Goal: Information Seeking & Learning: Check status

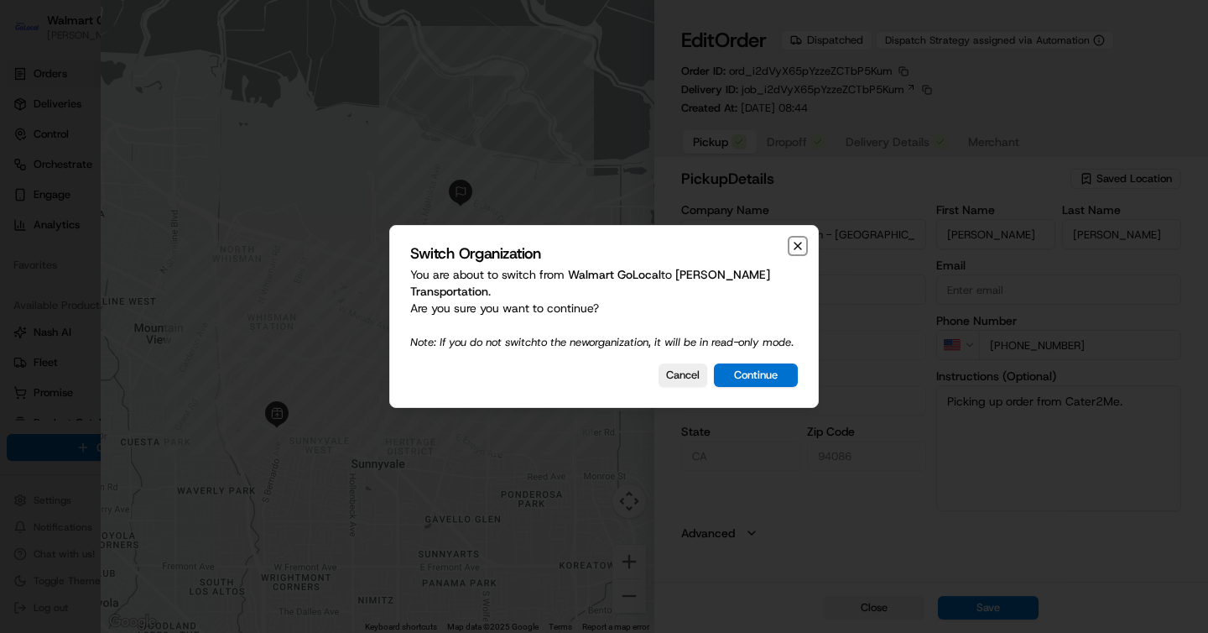
click at [791, 250] on icon "button" at bounding box center [797, 245] width 13 height 13
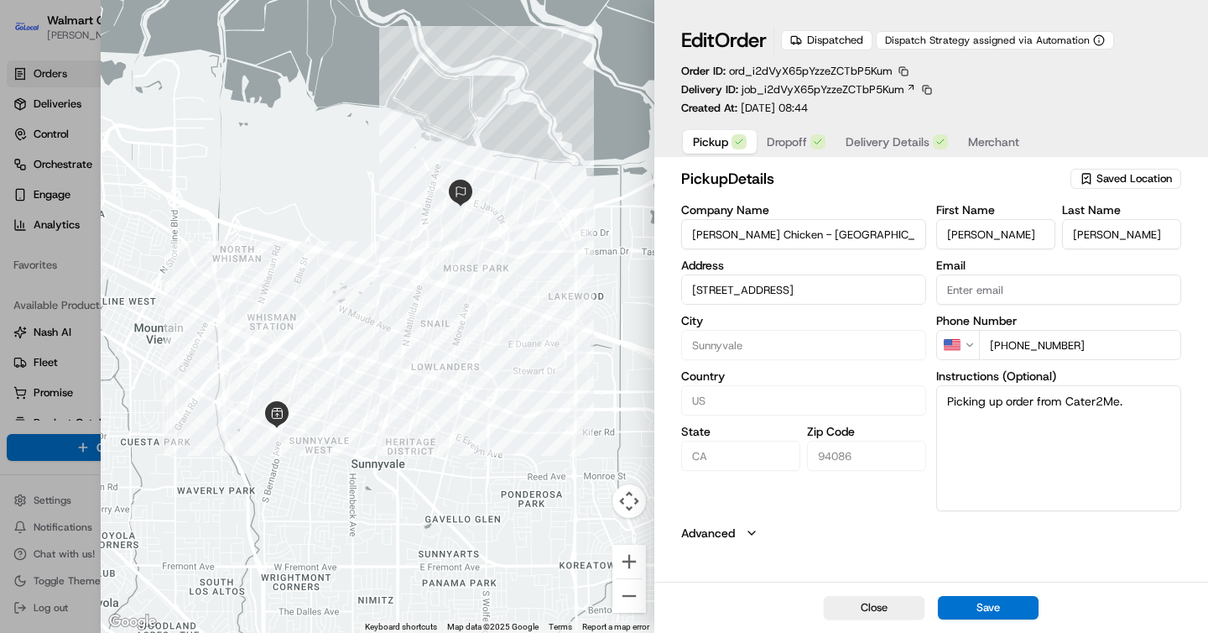
click at [1011, 145] on span "Merchant" at bounding box center [993, 141] width 51 height 17
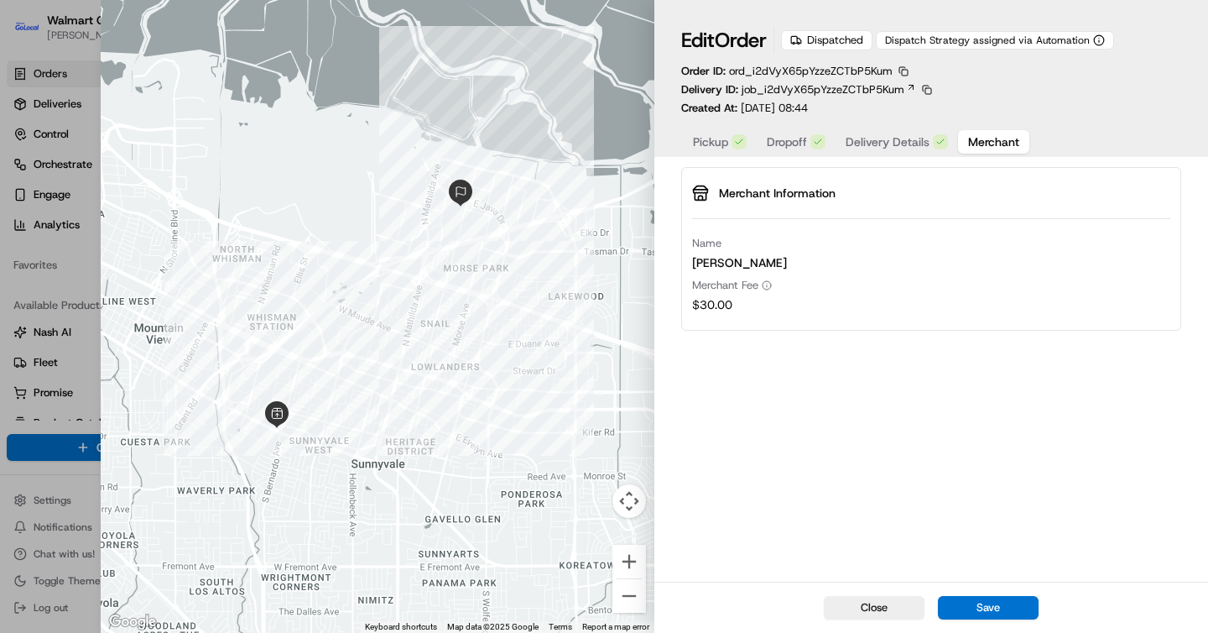
click at [925, 143] on span "Delivery Details" at bounding box center [888, 141] width 84 height 17
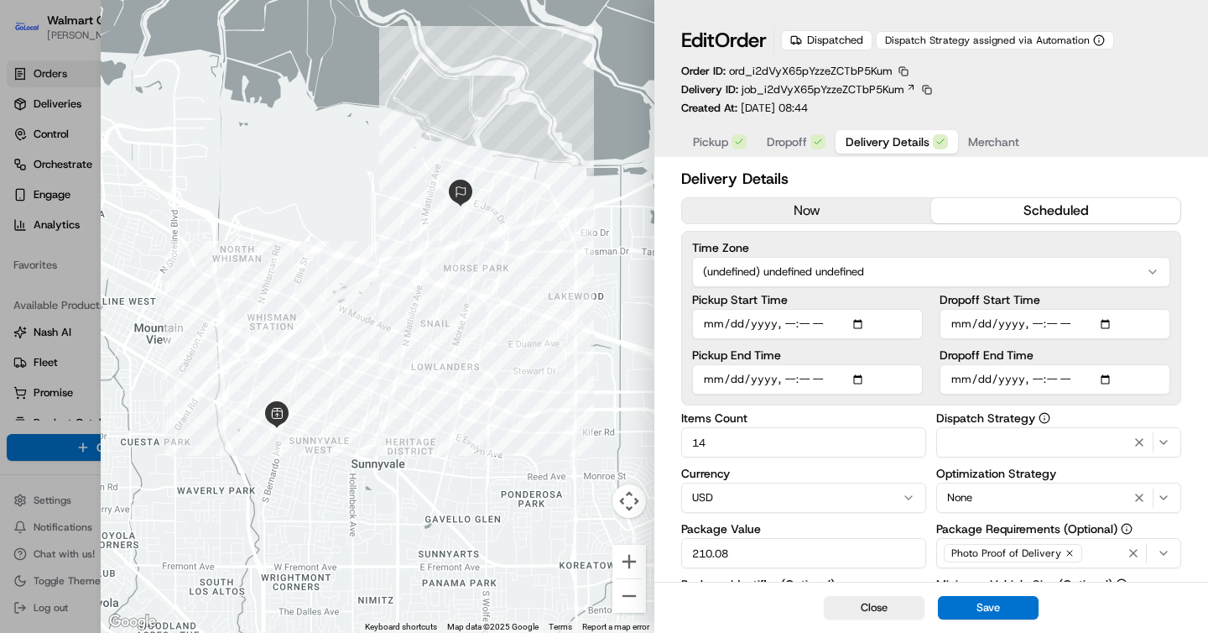
click at [1005, 144] on span "Merchant" at bounding box center [993, 141] width 51 height 17
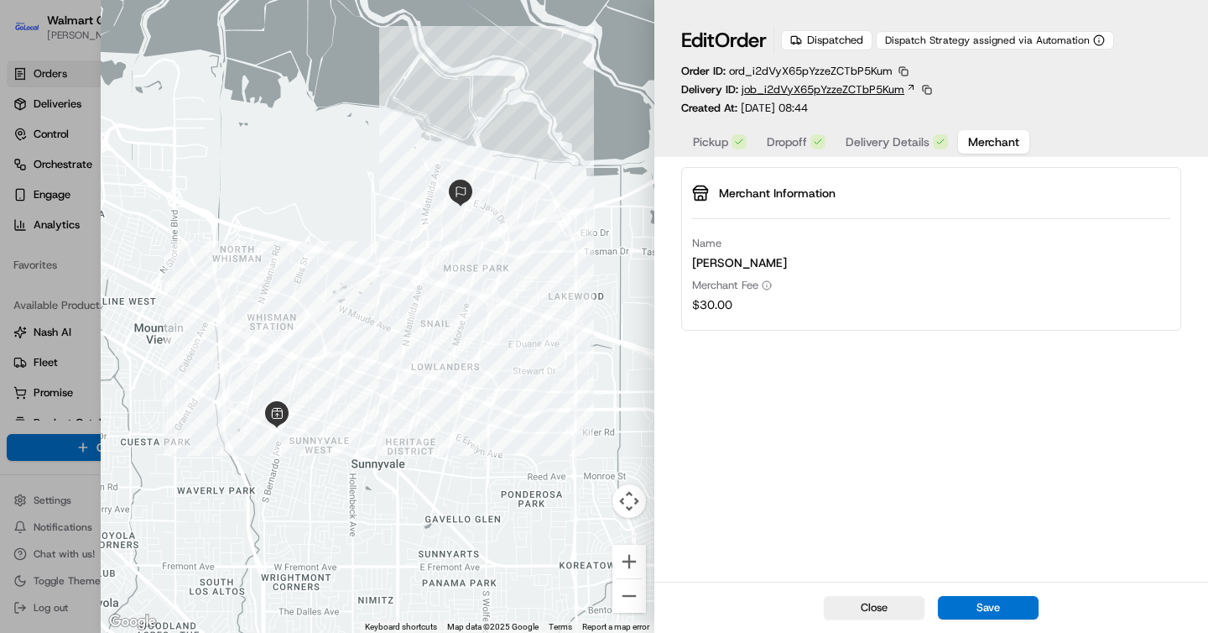
click at [875, 91] on span "job_i2dVyX65pYzzeZCTbP5Kum" at bounding box center [823, 89] width 163 height 15
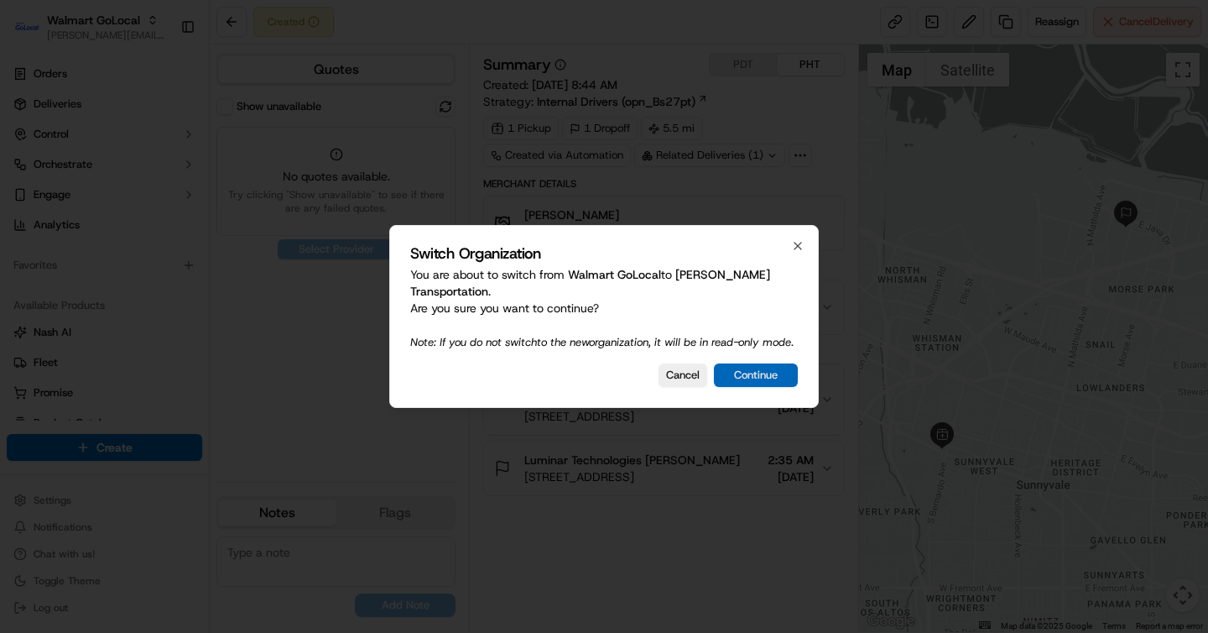
click at [745, 369] on button "Continue" at bounding box center [756, 374] width 84 height 23
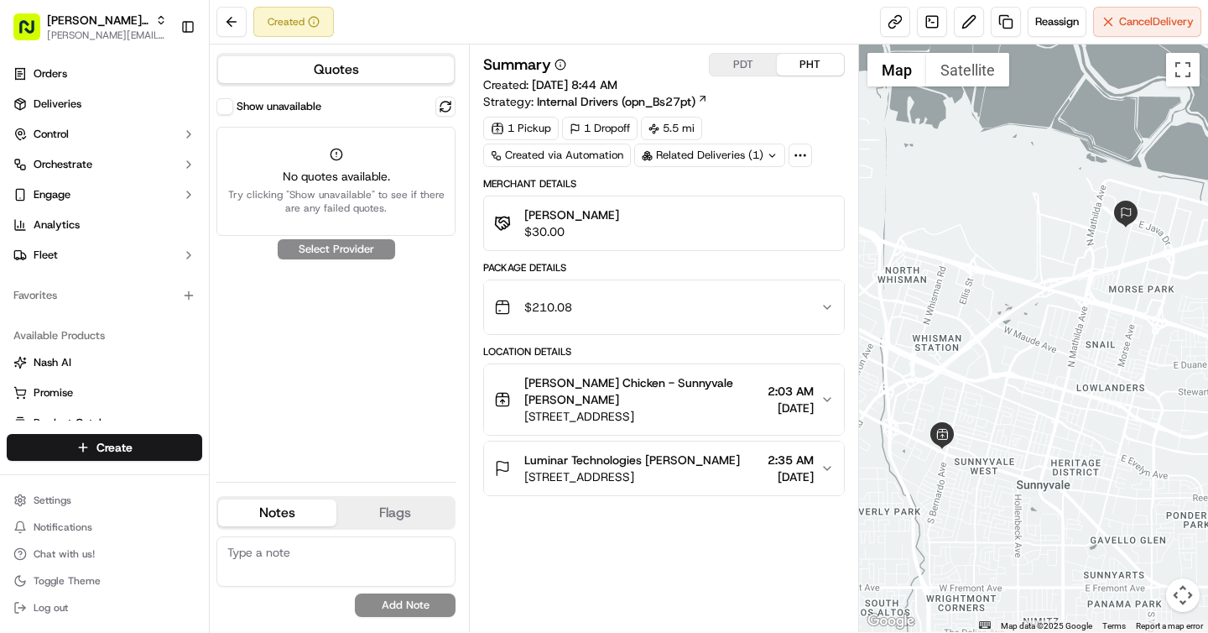
click at [231, 105] on button "Show unavailable" at bounding box center [224, 106] width 17 height 17
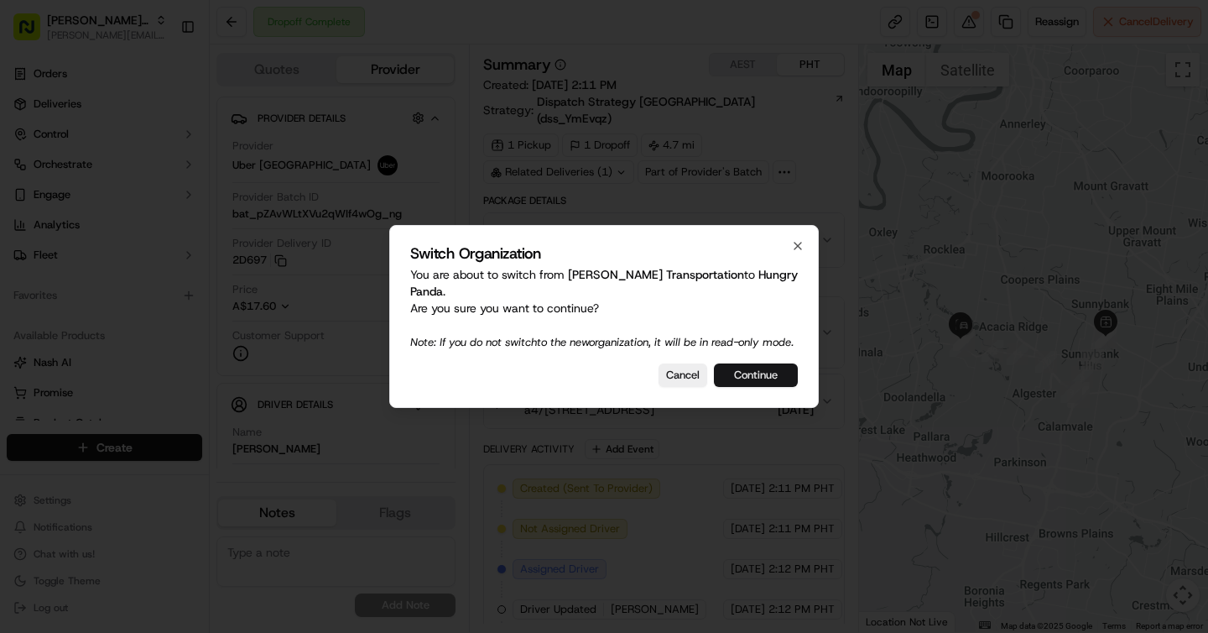
click at [781, 363] on button "Continue" at bounding box center [756, 374] width 84 height 23
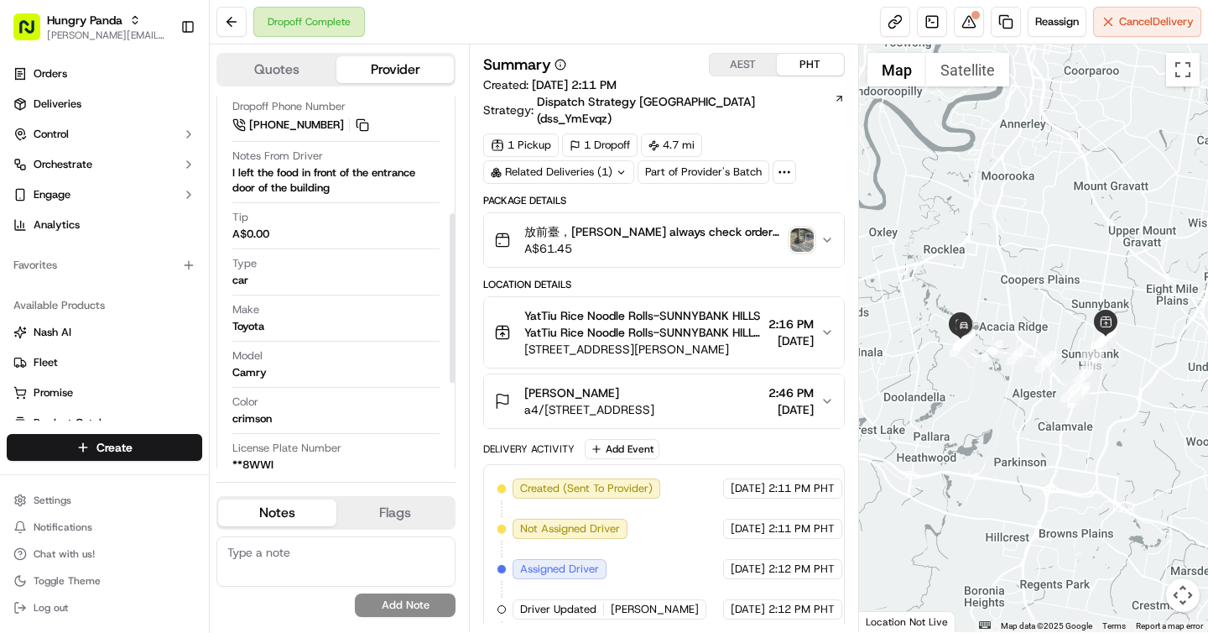
scroll to position [443, 0]
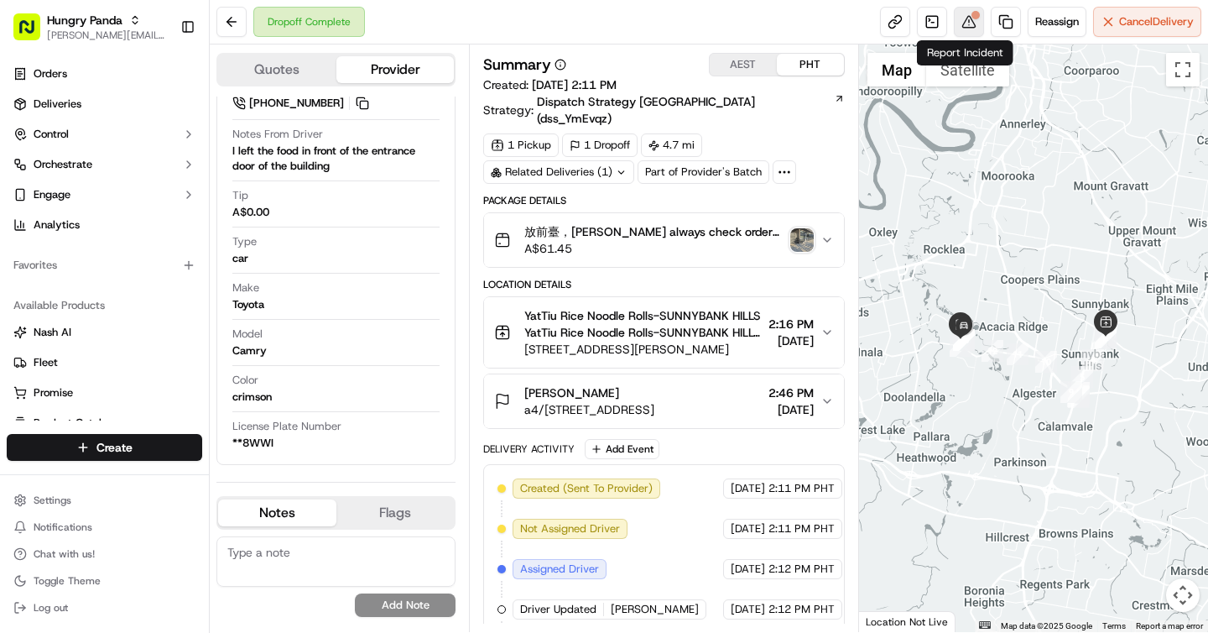
click at [962, 15] on button at bounding box center [969, 22] width 30 height 30
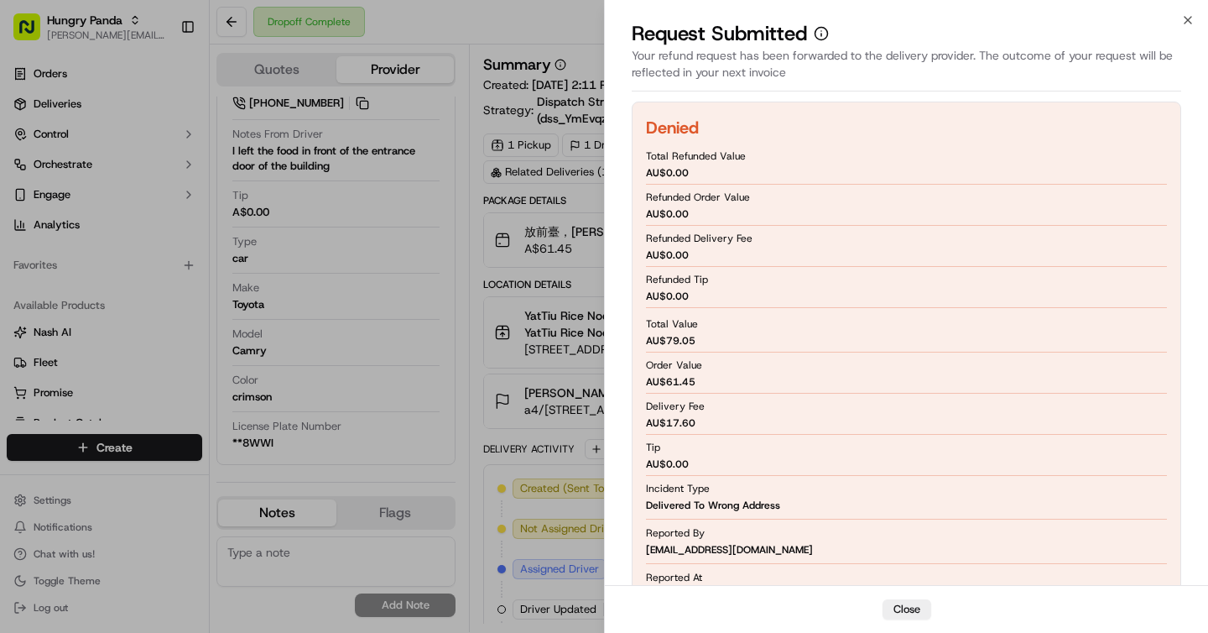
scroll to position [180, 0]
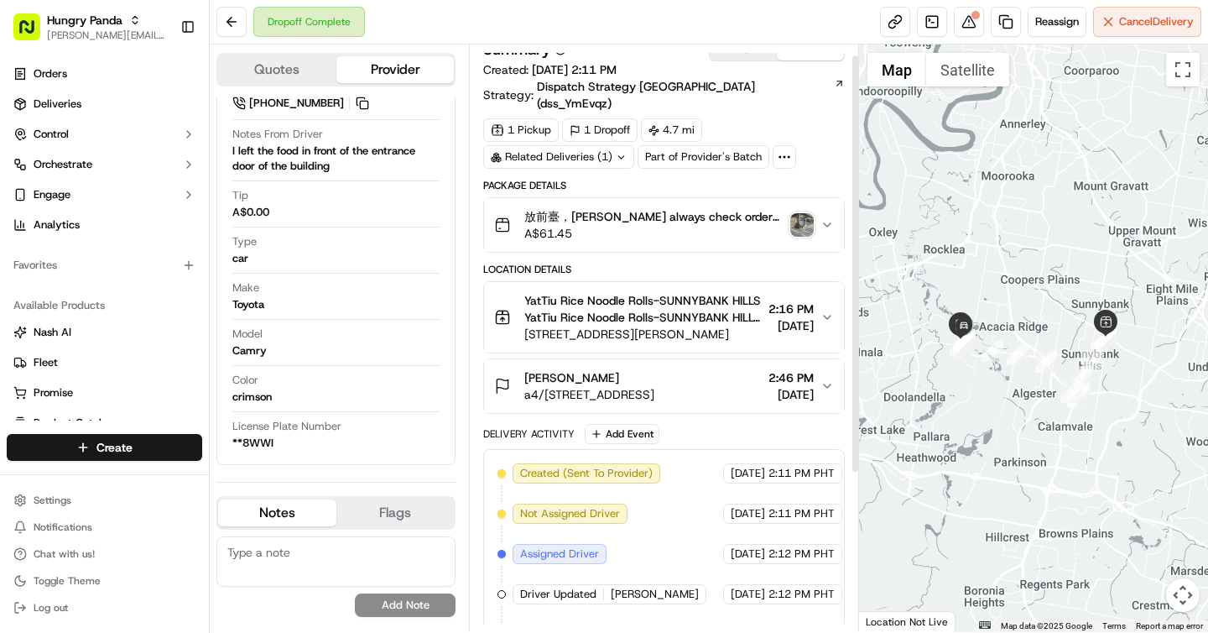
click at [636, 369] on div "Ryan Ryan Ryan" at bounding box center [589, 377] width 130 height 17
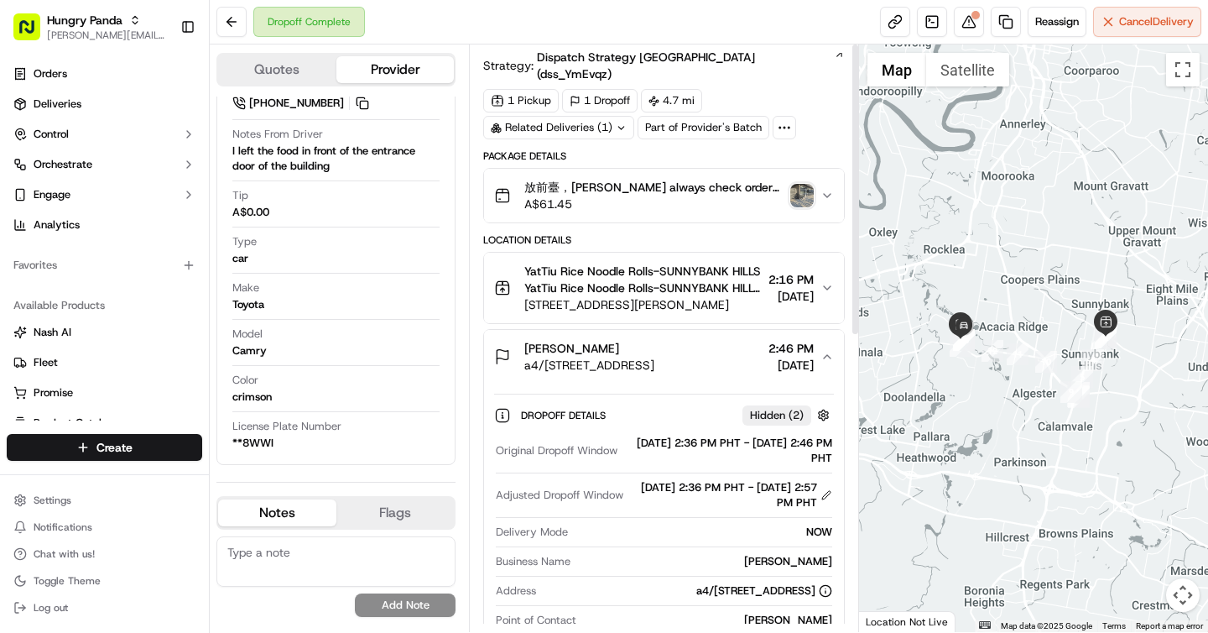
scroll to position [0, 0]
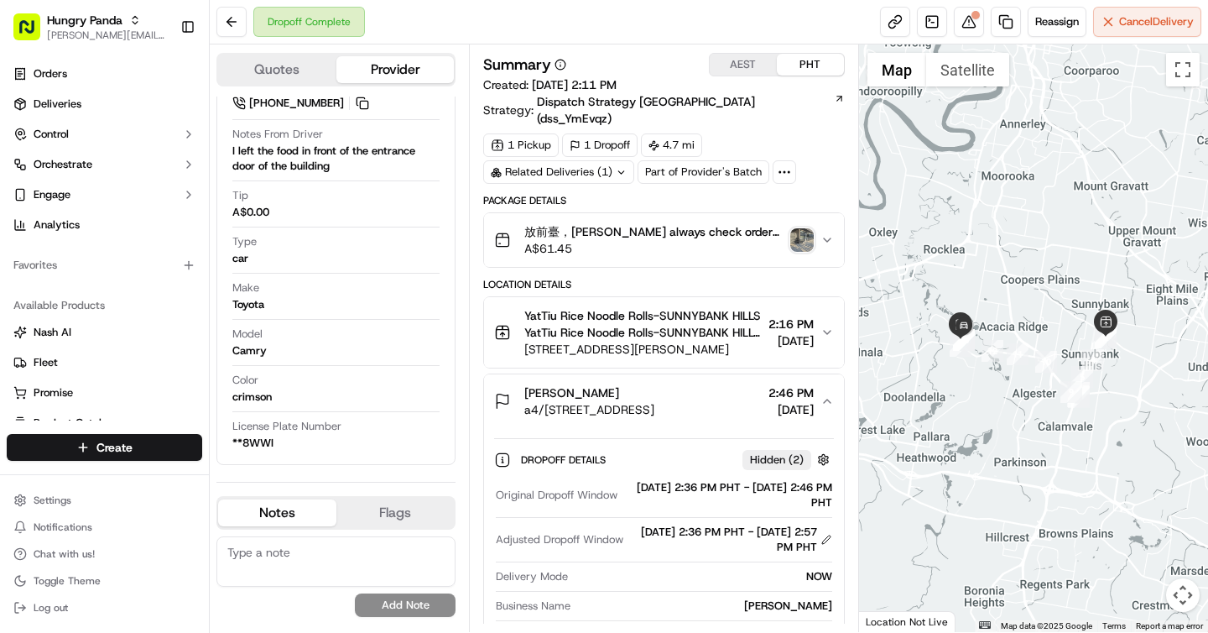
click at [802, 228] on img "button" at bounding box center [801, 239] width 23 height 23
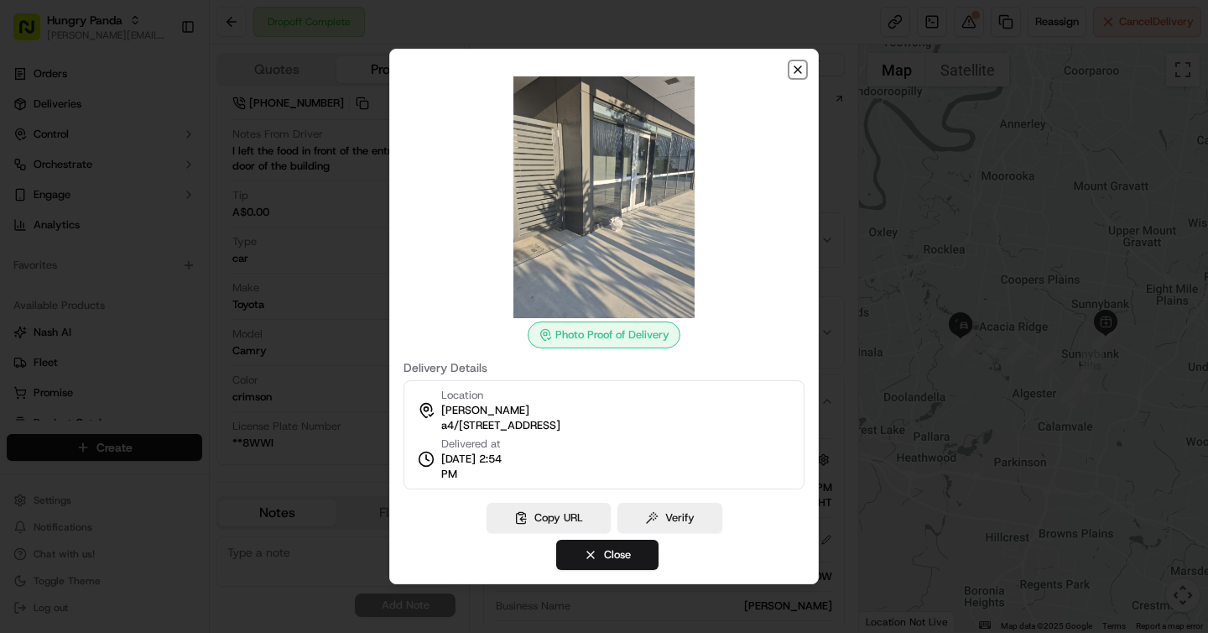
click at [797, 70] on icon "button" at bounding box center [798, 69] width 7 height 7
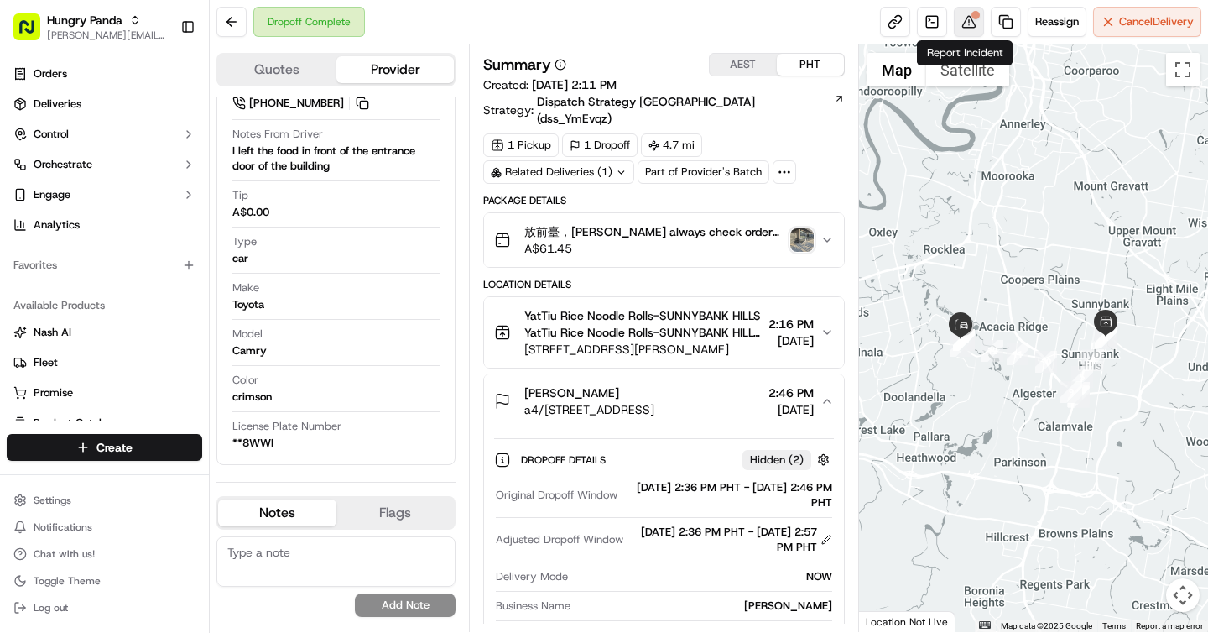
click at [962, 23] on button at bounding box center [969, 22] width 30 height 30
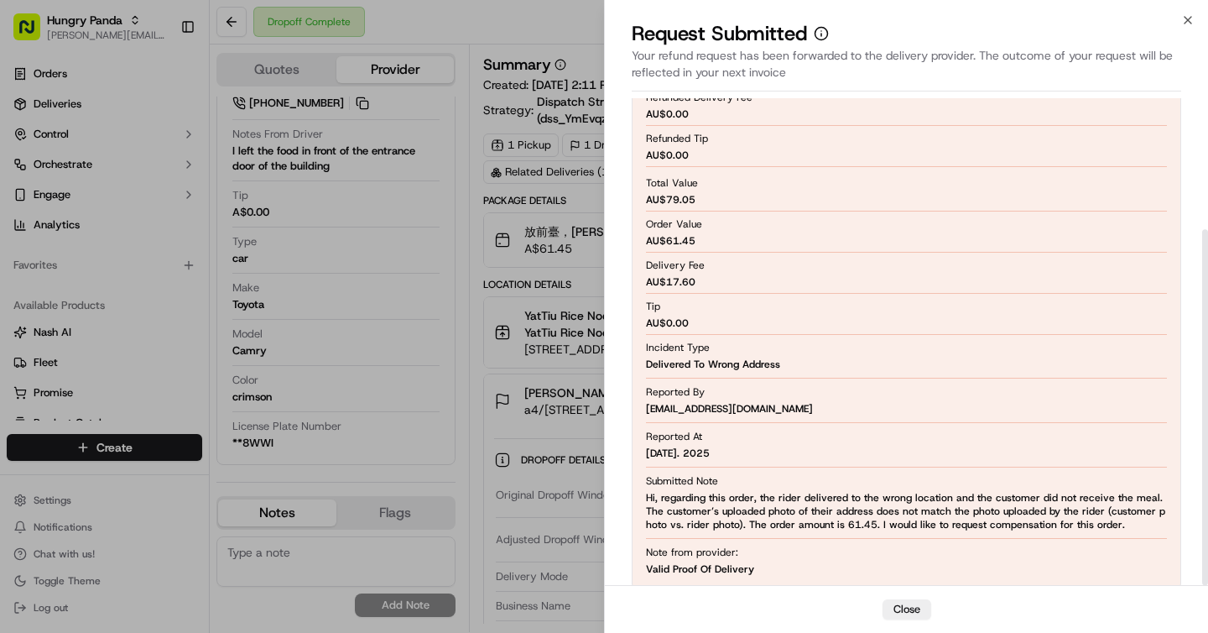
scroll to position [180, 0]
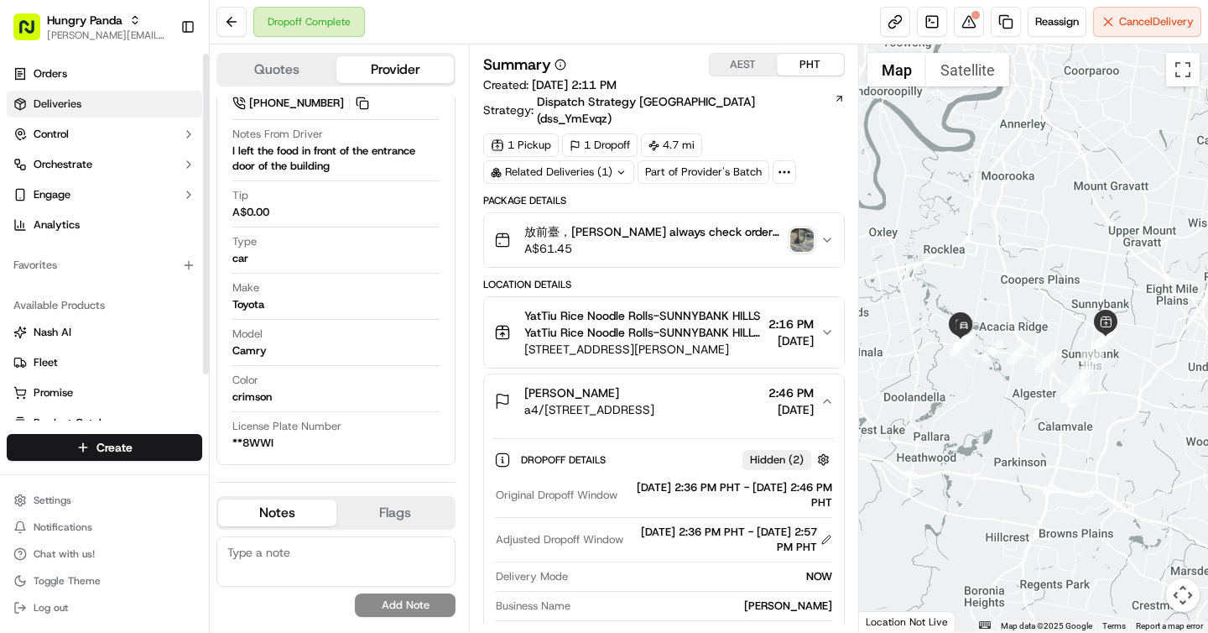
click at [76, 96] on span "Deliveries" at bounding box center [58, 103] width 48 height 15
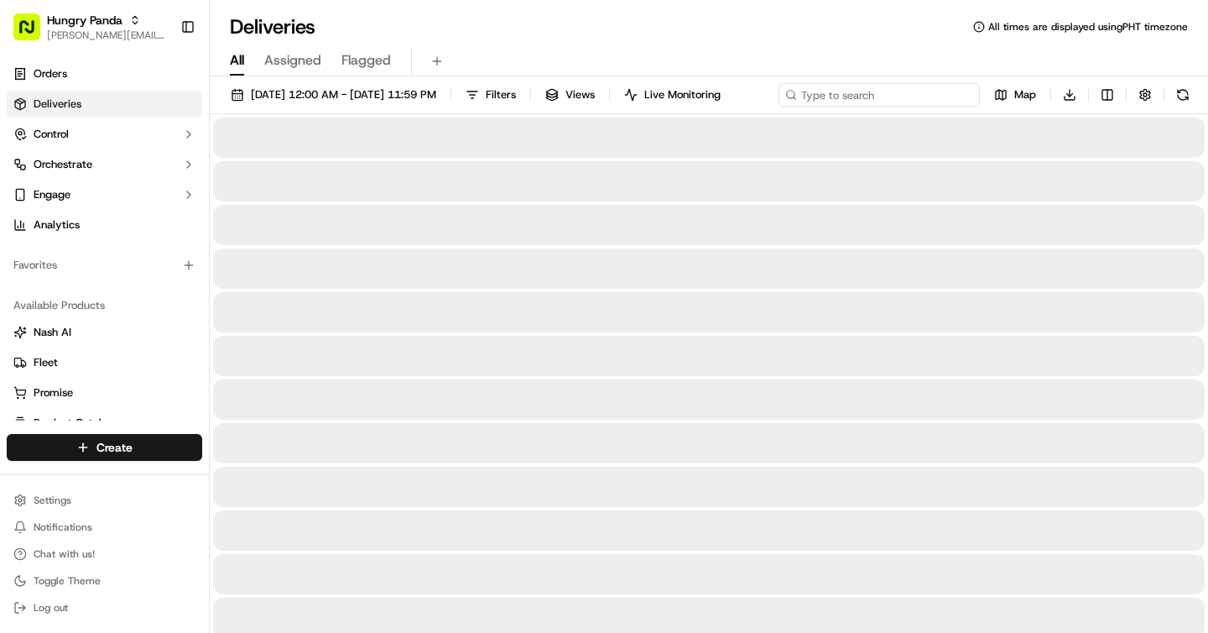
click at [894, 105] on input at bounding box center [879, 94] width 201 height 23
paste input "order8651463556056757101049"
type input "order8651463556056757101049"
click at [425, 91] on span "09/17/2025 12:00 AM - 09/17/2025 11:59 PM" at bounding box center [343, 94] width 185 height 15
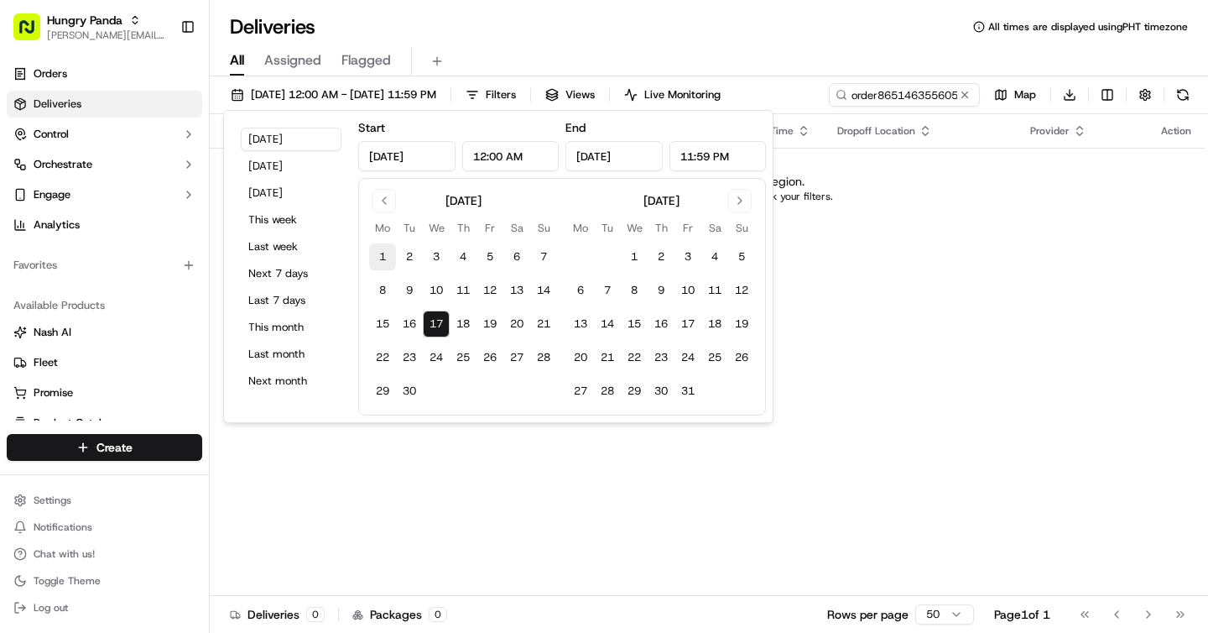
click at [383, 258] on button "1" at bounding box center [382, 256] width 27 height 27
type input "Sep 1, 2025"
click at [502, 325] on button "19" at bounding box center [490, 323] width 27 height 27
type input "Sep 19, 2025"
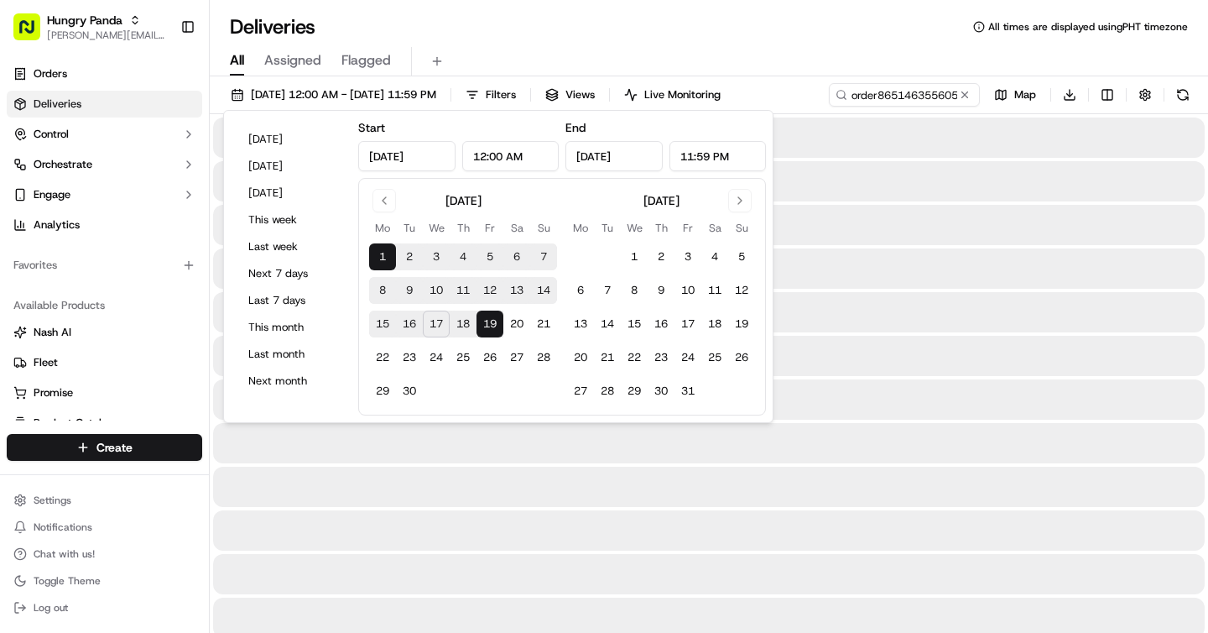
click at [738, 34] on div "Deliveries All times are displayed using PHT timezone" at bounding box center [709, 26] width 998 height 27
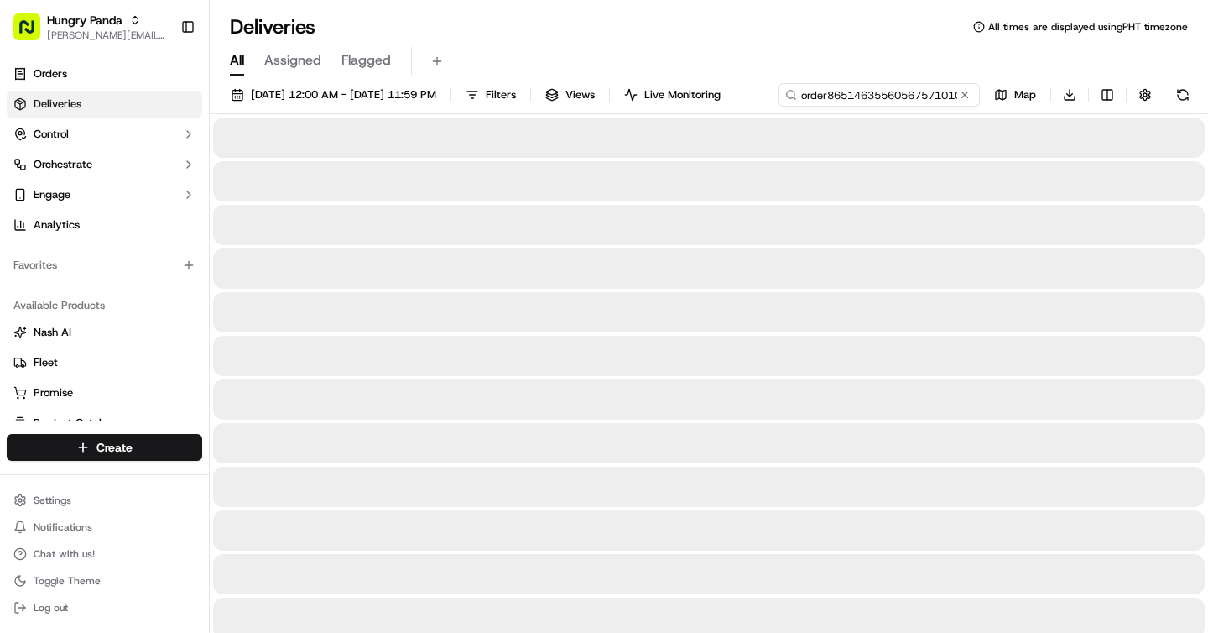
click at [873, 91] on input "order8651463556056757101049" at bounding box center [879, 94] width 201 height 23
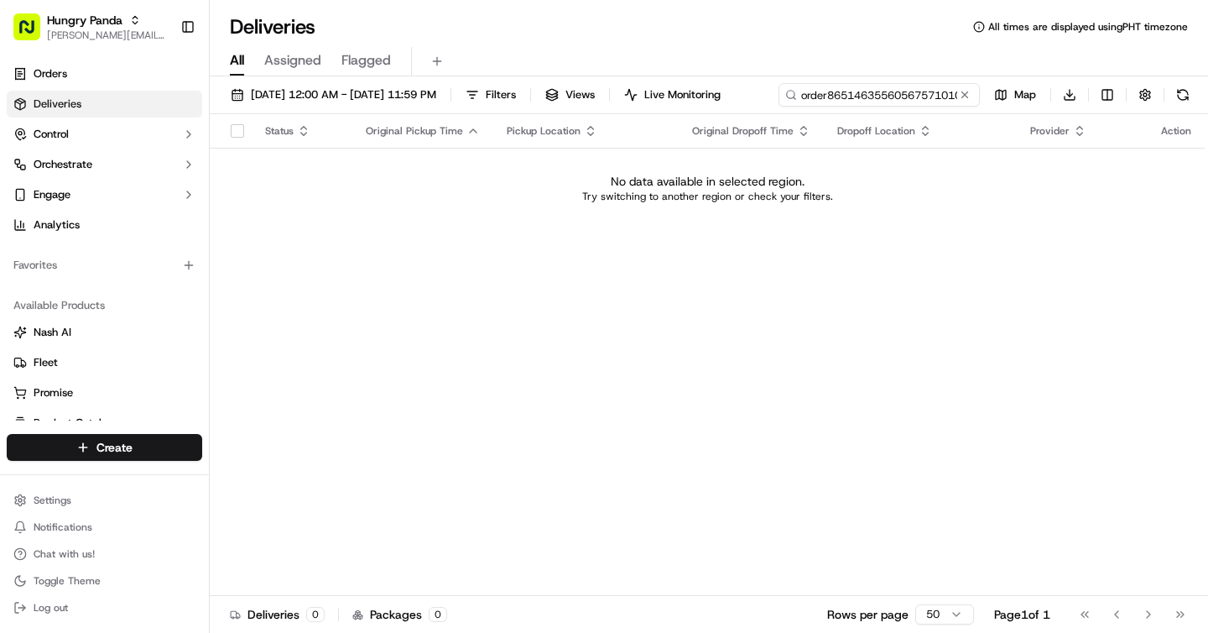
click at [779, 107] on input "order8651463556056757101049" at bounding box center [879, 94] width 201 height 23
type input "8651463556056757101049"
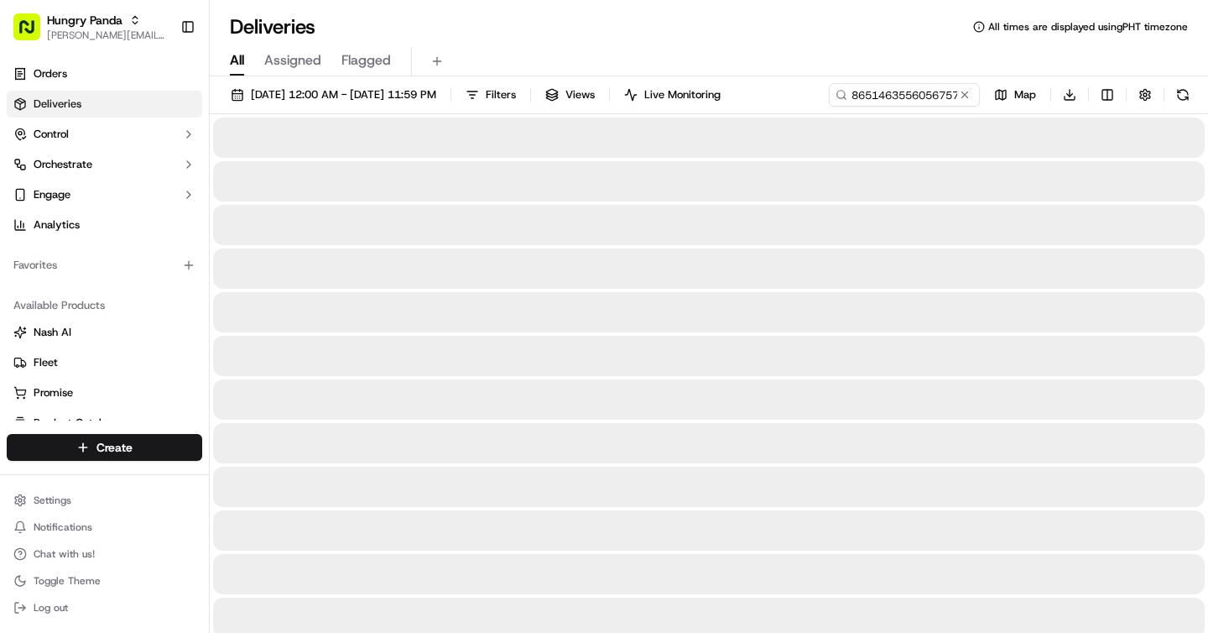
click at [467, 12] on div "Deliveries All times are displayed using PHT timezone All Assigned Flagged 09/0…" at bounding box center [709, 316] width 998 height 633
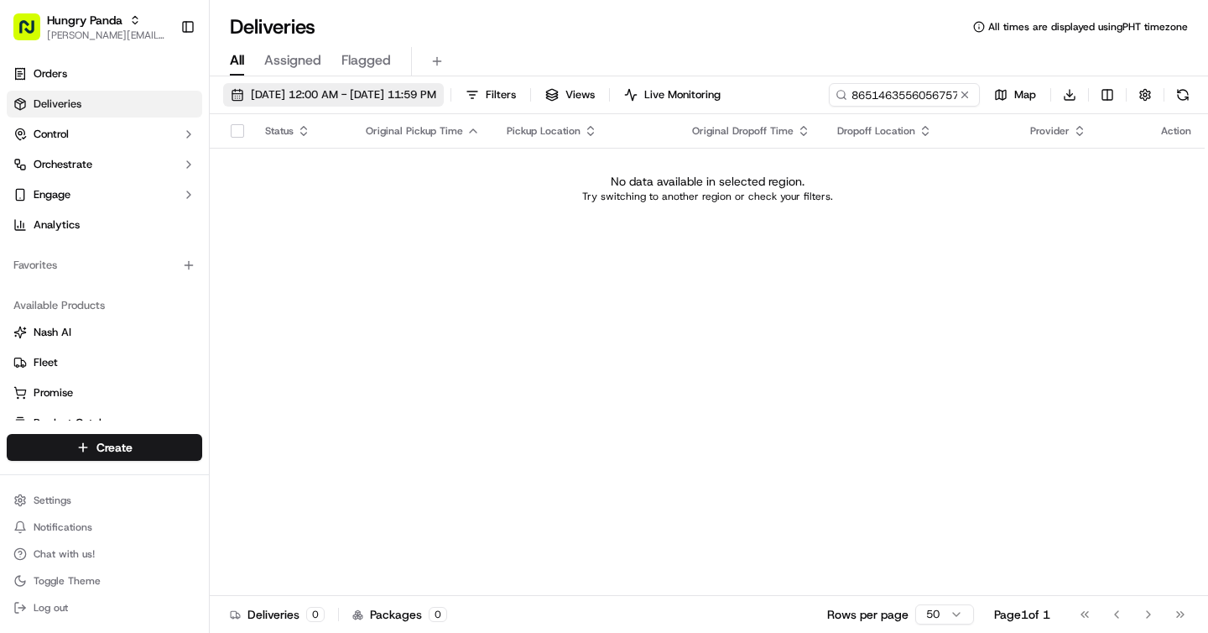
click at [283, 97] on span "09/01/2025 12:00 AM - 09/19/2025 11:59 PM" at bounding box center [343, 94] width 185 height 15
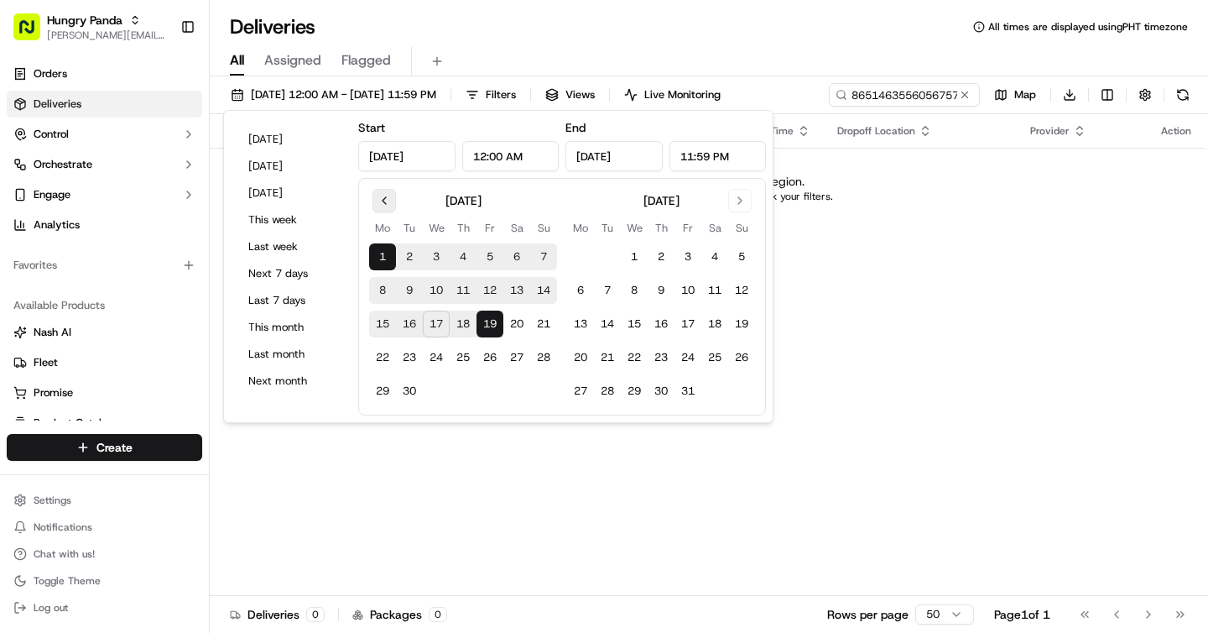
click at [383, 198] on button "Go to previous month" at bounding box center [384, 200] width 23 height 23
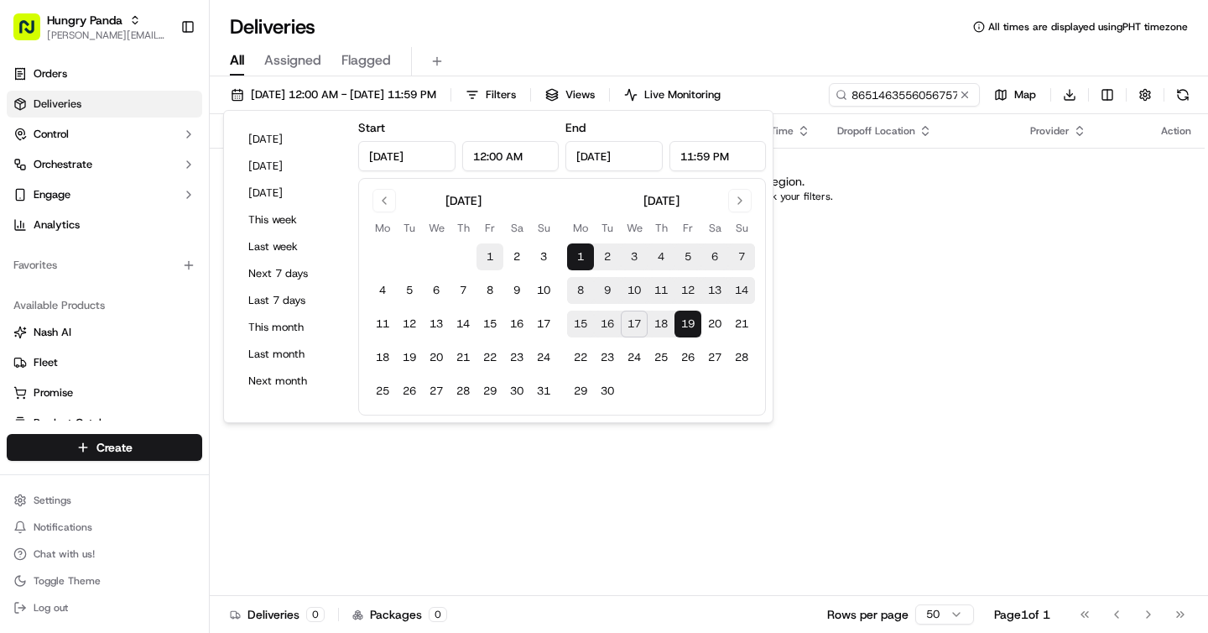
click at [486, 253] on button "1" at bounding box center [490, 256] width 27 height 27
type input "Aug 1, 2025"
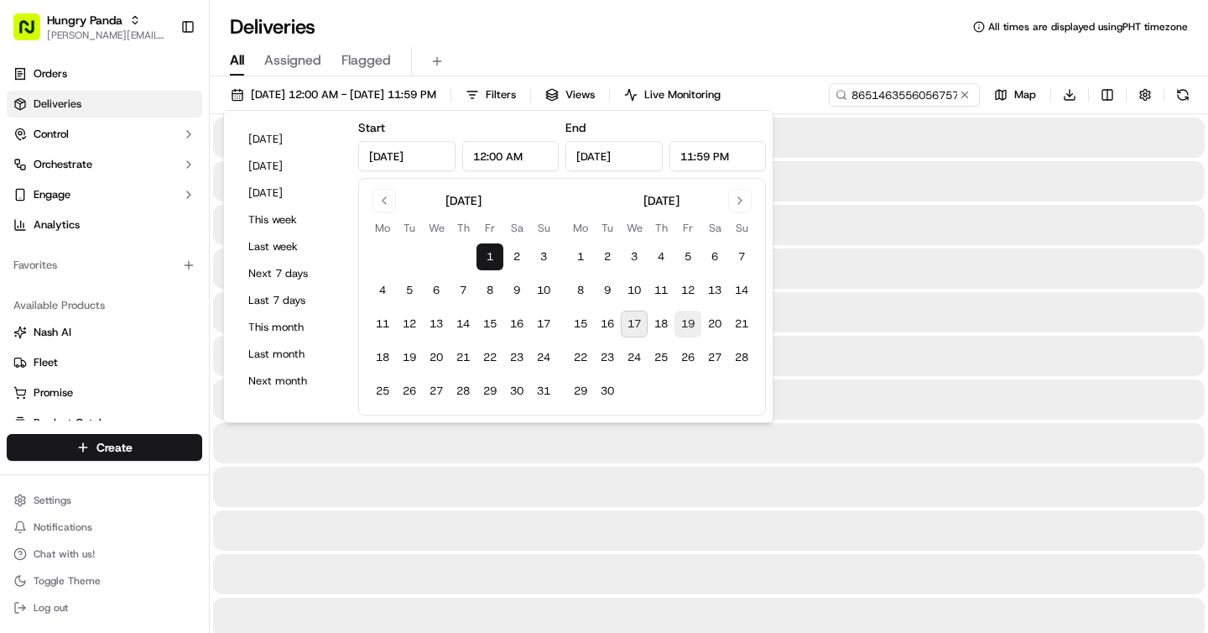
click at [682, 316] on button "19" at bounding box center [688, 323] width 27 height 27
type input "Sep 19, 2025"
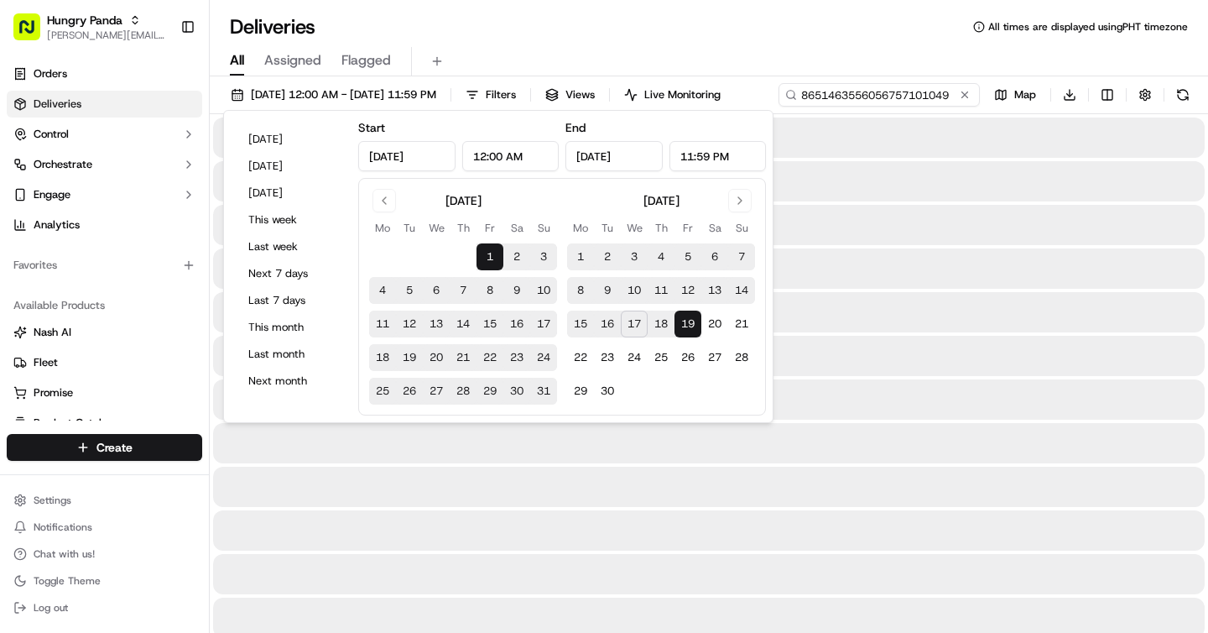
click at [880, 102] on input "8651463556056757101049" at bounding box center [879, 94] width 201 height 23
click at [880, 102] on div "08/01/2025 12:00 AM - 09/19/2025 11:59 PM Filters Views Live Monitoring 8651463…" at bounding box center [709, 98] width 998 height 31
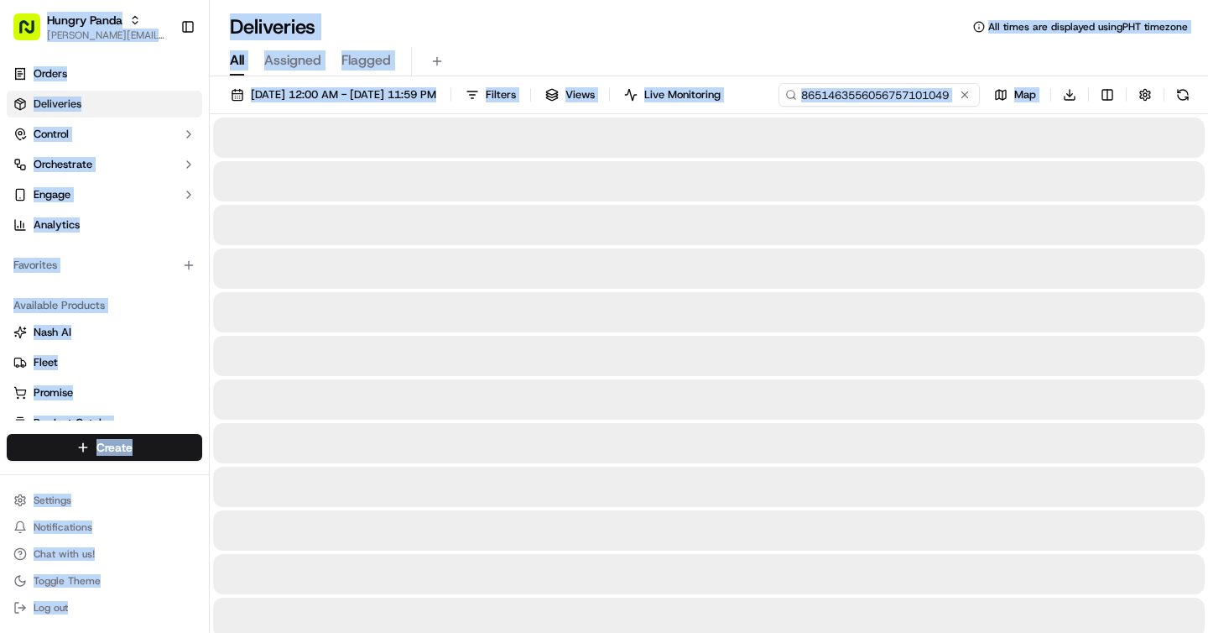
click at [880, 102] on input "8651463556056757101049" at bounding box center [879, 94] width 201 height 23
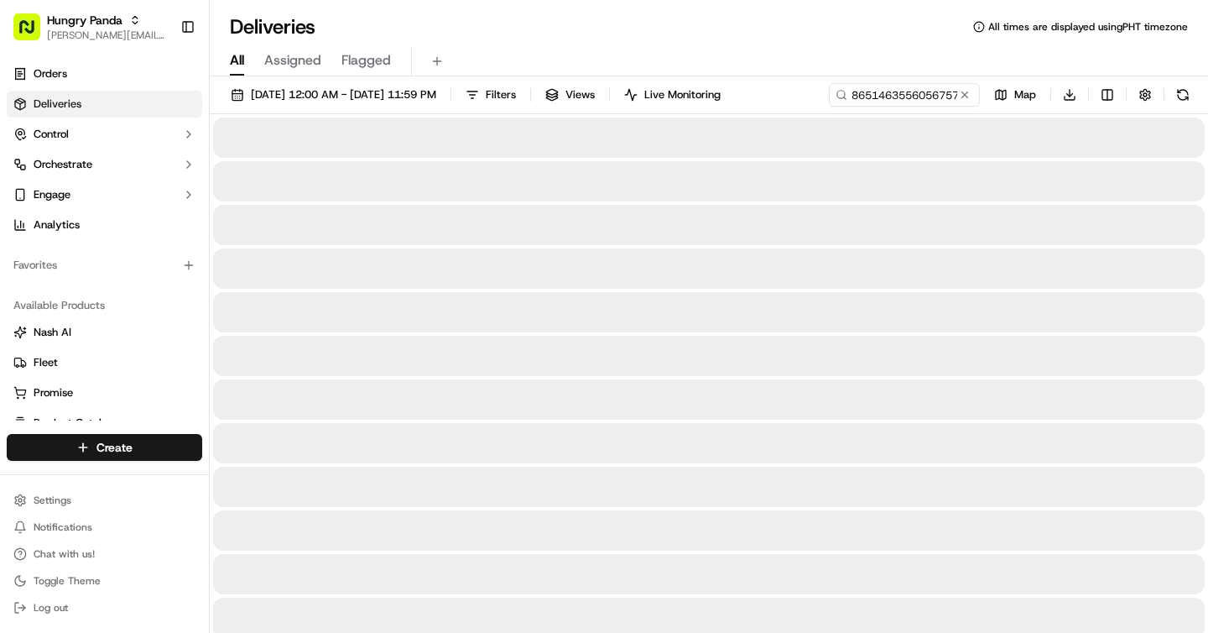
click at [880, 102] on div "08/01/2025 12:00 AM - 09/19/2025 11:59 PM Filters Views Live Monitoring 8651463…" at bounding box center [709, 98] width 998 height 31
click at [861, 92] on input "8651463556056757101049" at bounding box center [879, 94] width 201 height 23
click at [861, 92] on div "08/01/2025 12:00 AM - 09/19/2025 11:59 PM Filters Views Live Monitoring 8651463…" at bounding box center [709, 98] width 998 height 31
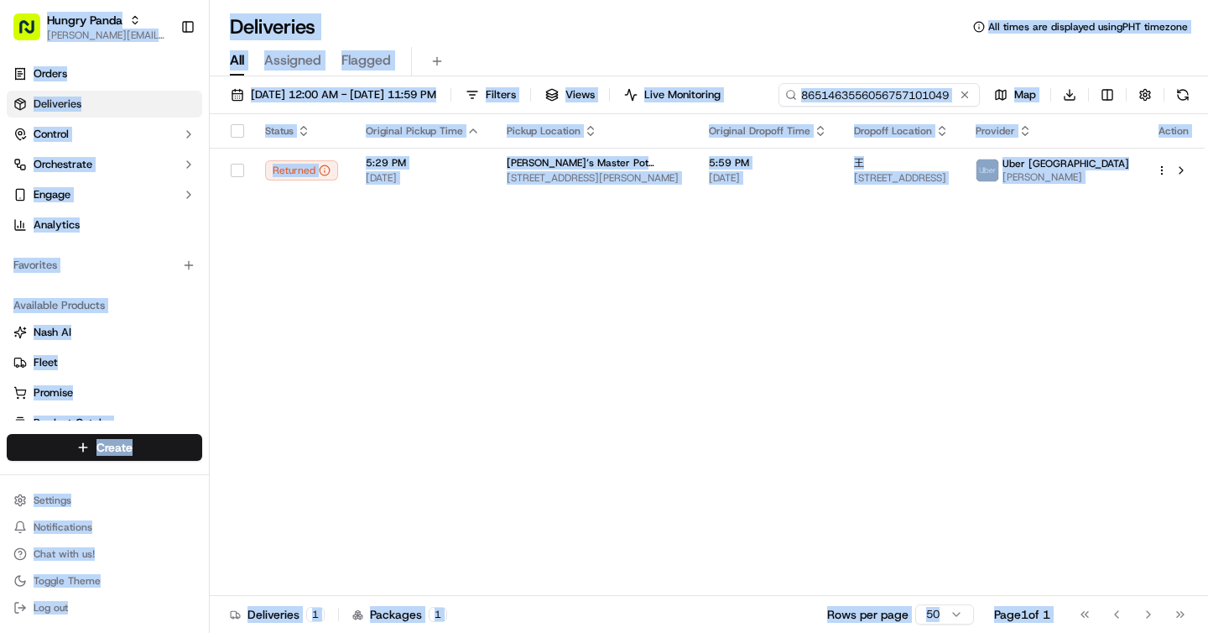
click at [861, 92] on input "8651463556056757101049" at bounding box center [879, 94] width 201 height 23
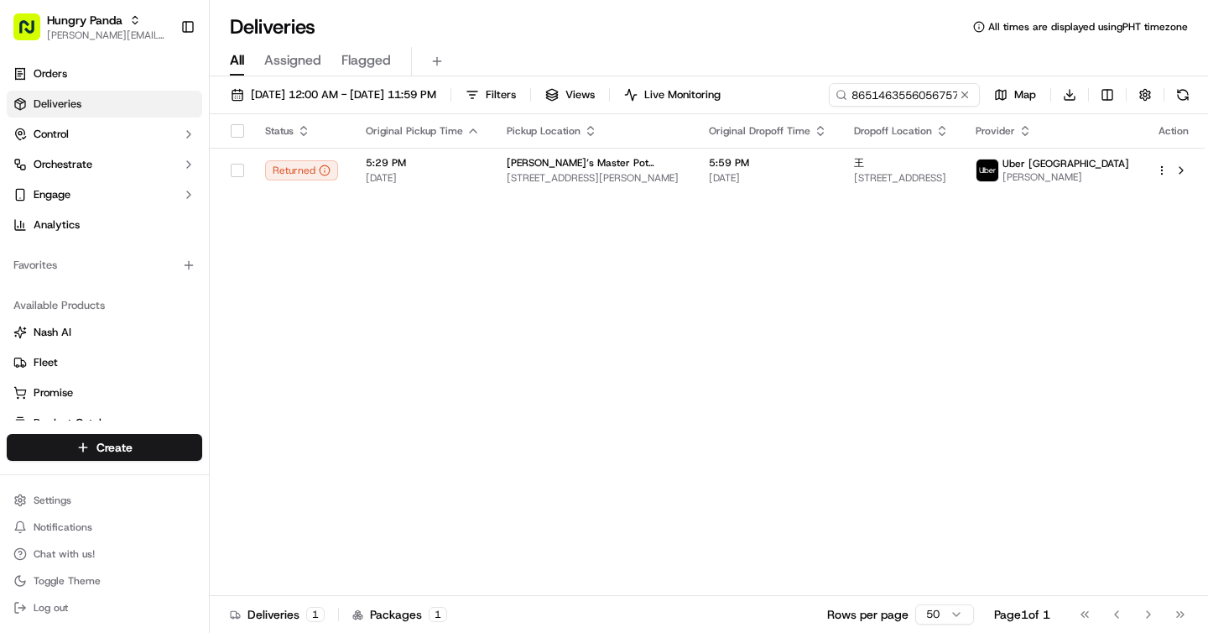
click at [861, 92] on div "08/01/2025 12:00 AM - 09/19/2025 11:59 PM Filters Views Live Monitoring 8651463…" at bounding box center [709, 98] width 998 height 31
click at [885, 96] on input "8651463556056757101049" at bounding box center [879, 94] width 201 height 23
paste input "919786617645970671979"
type input "919786617645970671979"
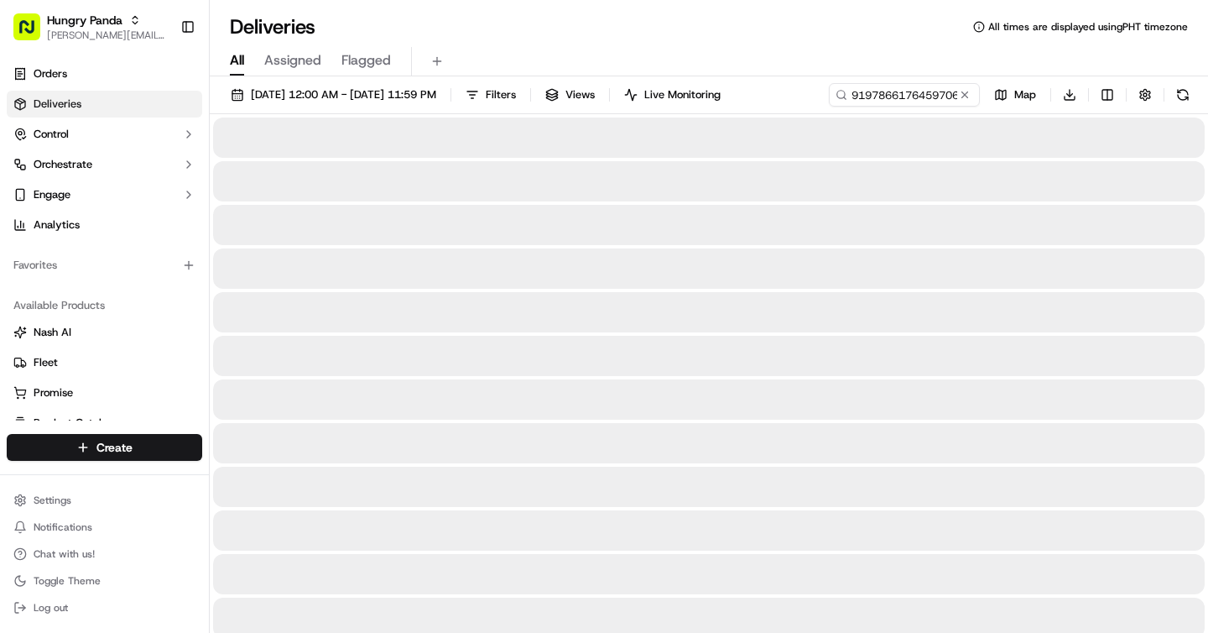
click at [383, 18] on div "Deliveries All times are displayed using PHT timezone" at bounding box center [709, 26] width 998 height 27
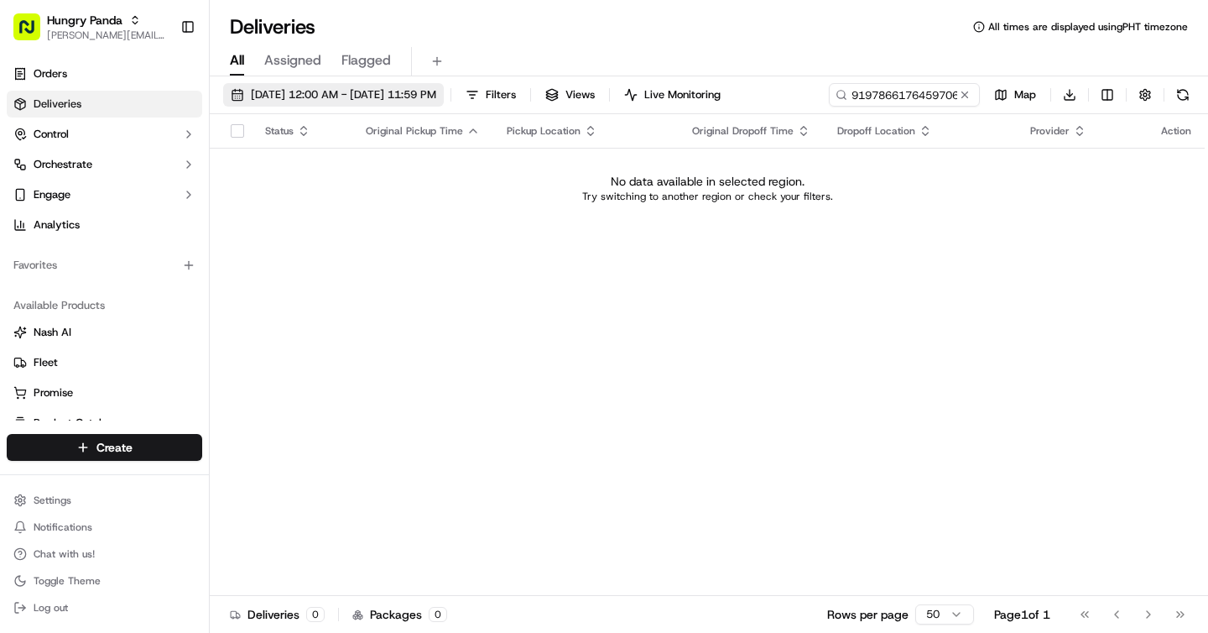
click at [318, 100] on span "08/01/2025 12:00 AM - 09/19/2025 11:59 PM" at bounding box center [343, 94] width 185 height 15
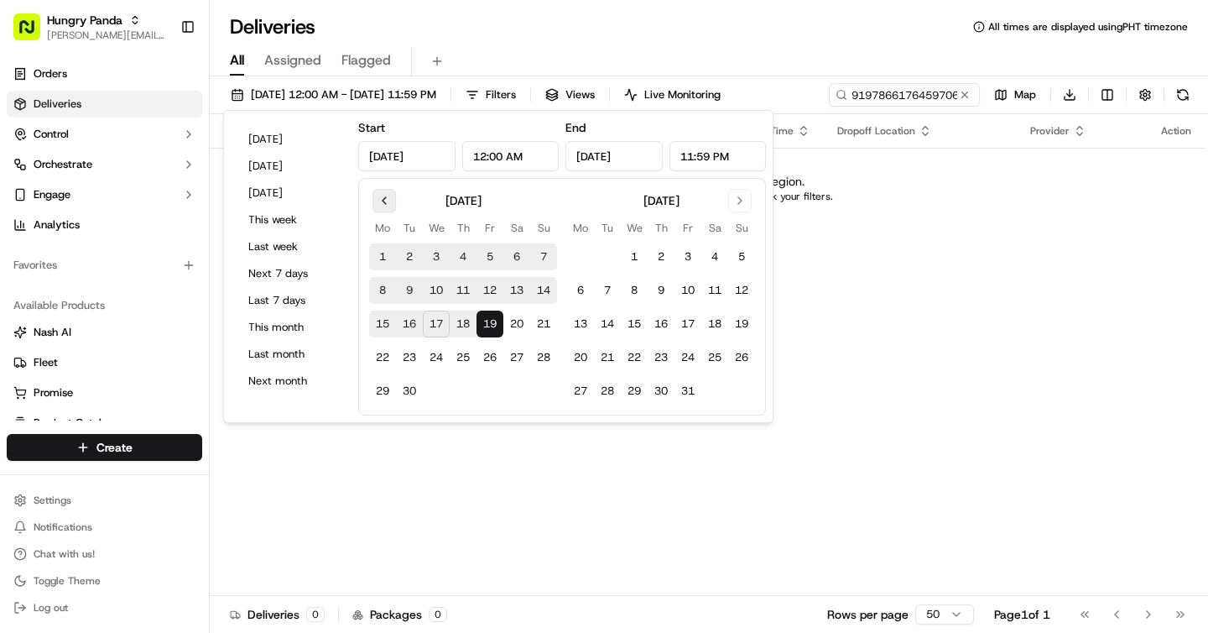
click at [383, 201] on button "Go to previous month" at bounding box center [384, 200] width 23 height 23
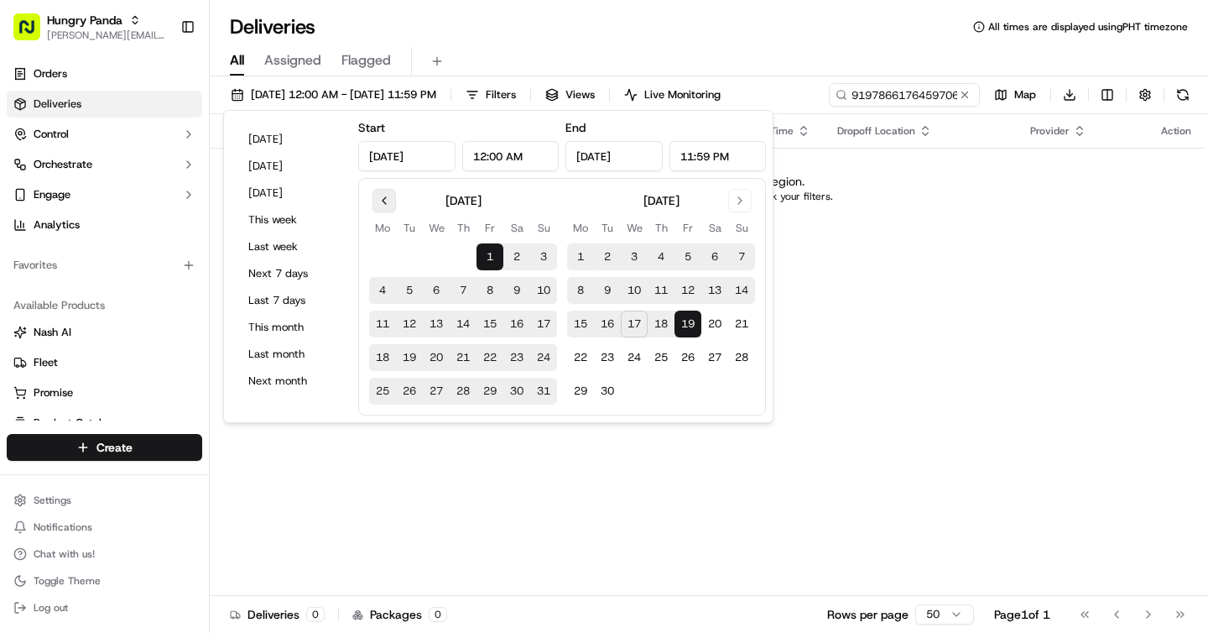
click at [383, 201] on button "Go to previous month" at bounding box center [384, 200] width 23 height 23
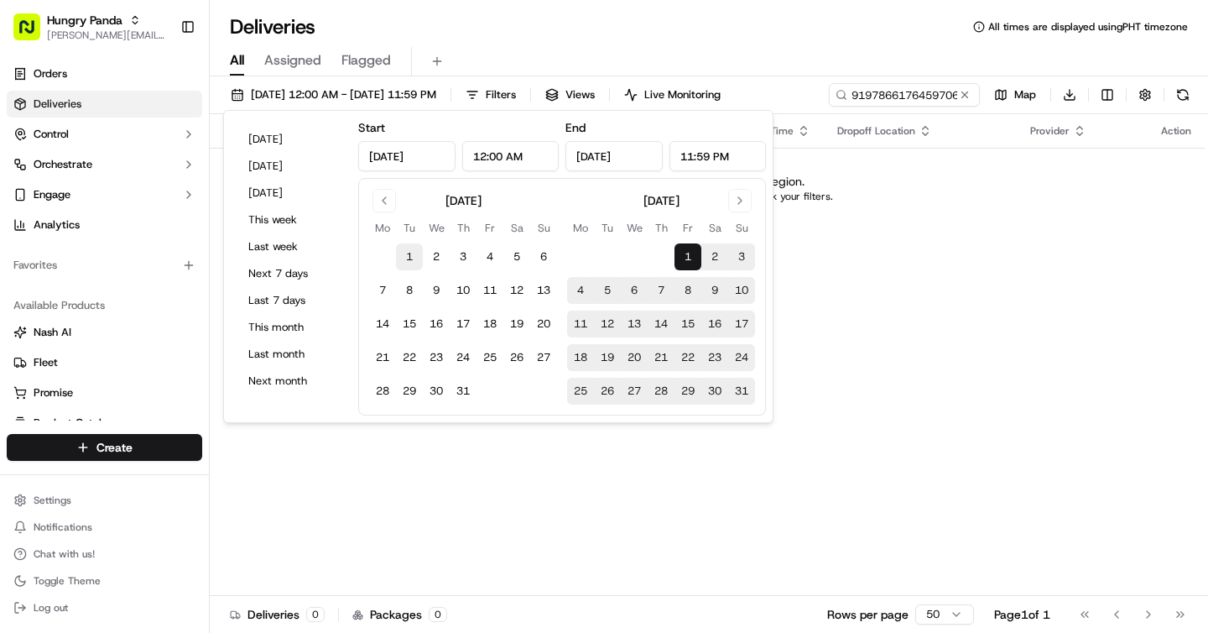
click at [409, 255] on button "1" at bounding box center [409, 256] width 27 height 27
type input "Jul 1, 2025"
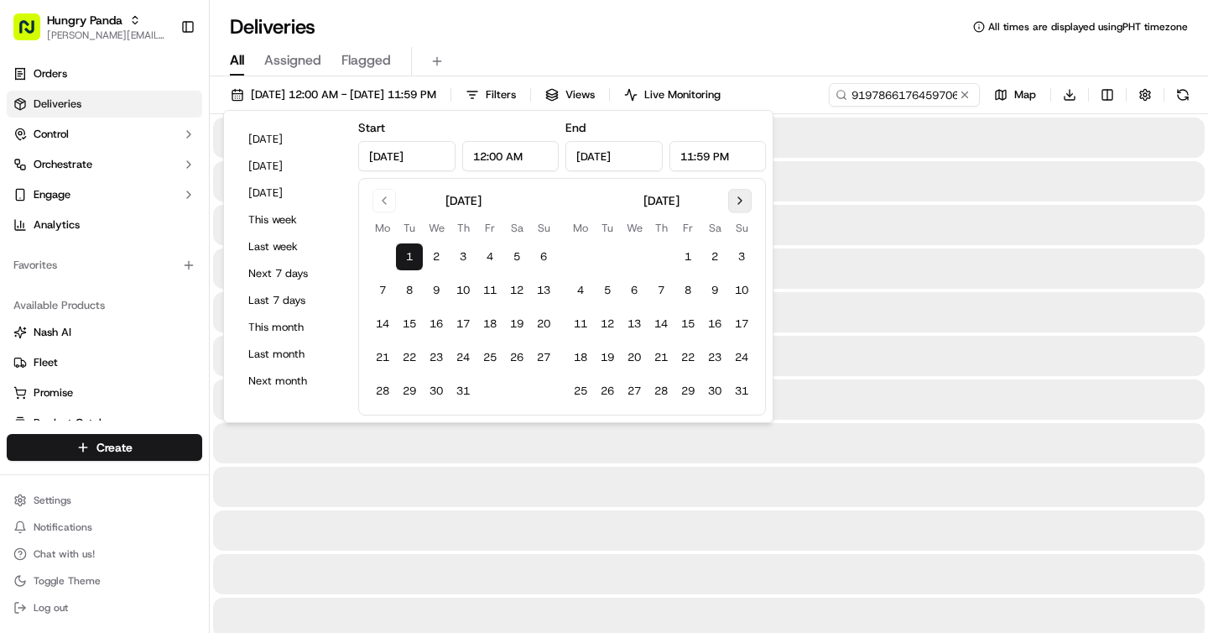
click at [744, 206] on button "Go to next month" at bounding box center [739, 200] width 23 height 23
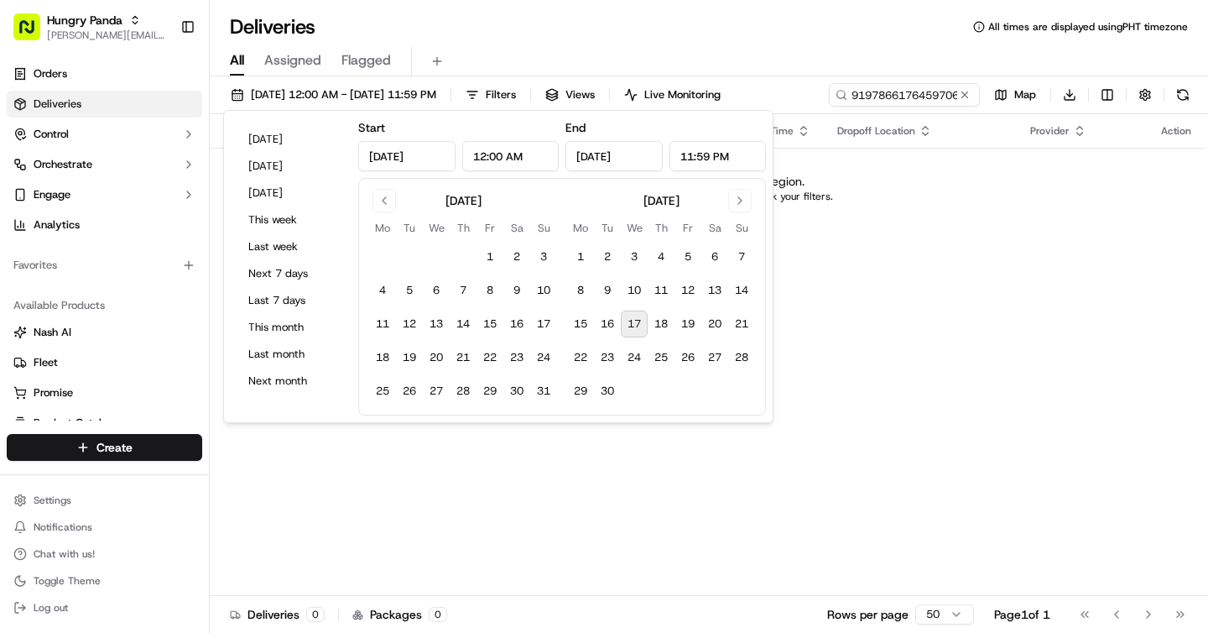
click at [641, 329] on button "17" at bounding box center [634, 323] width 27 height 27
type input "Sep 17, 2025"
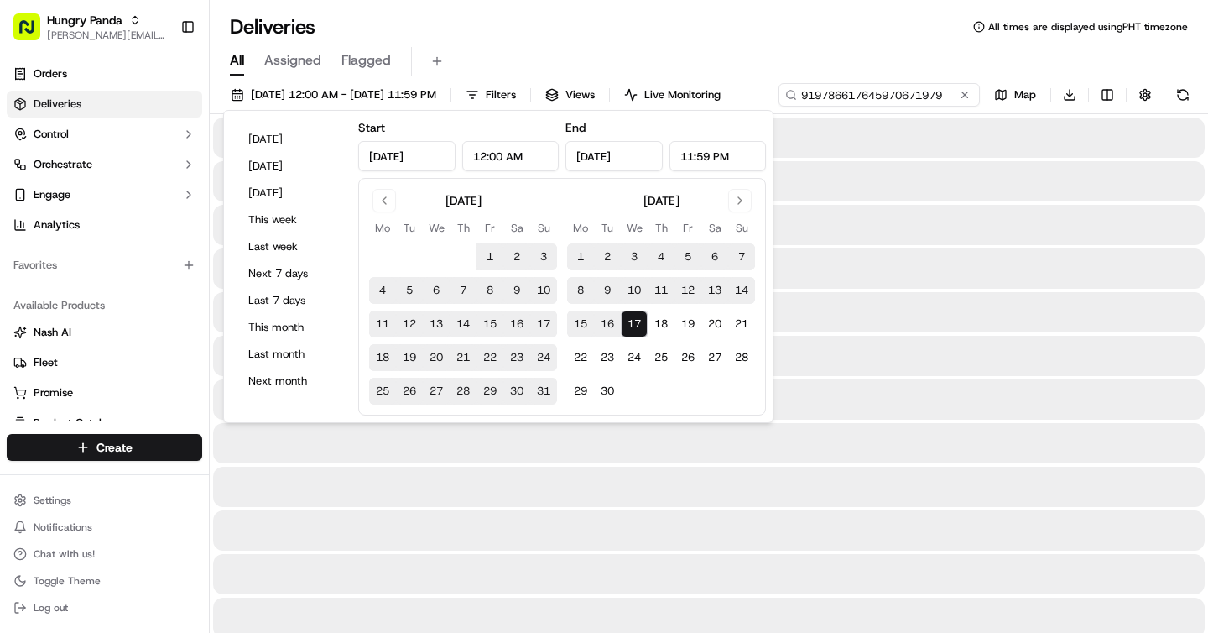
click at [904, 86] on input "919786617645970671979" at bounding box center [879, 94] width 201 height 23
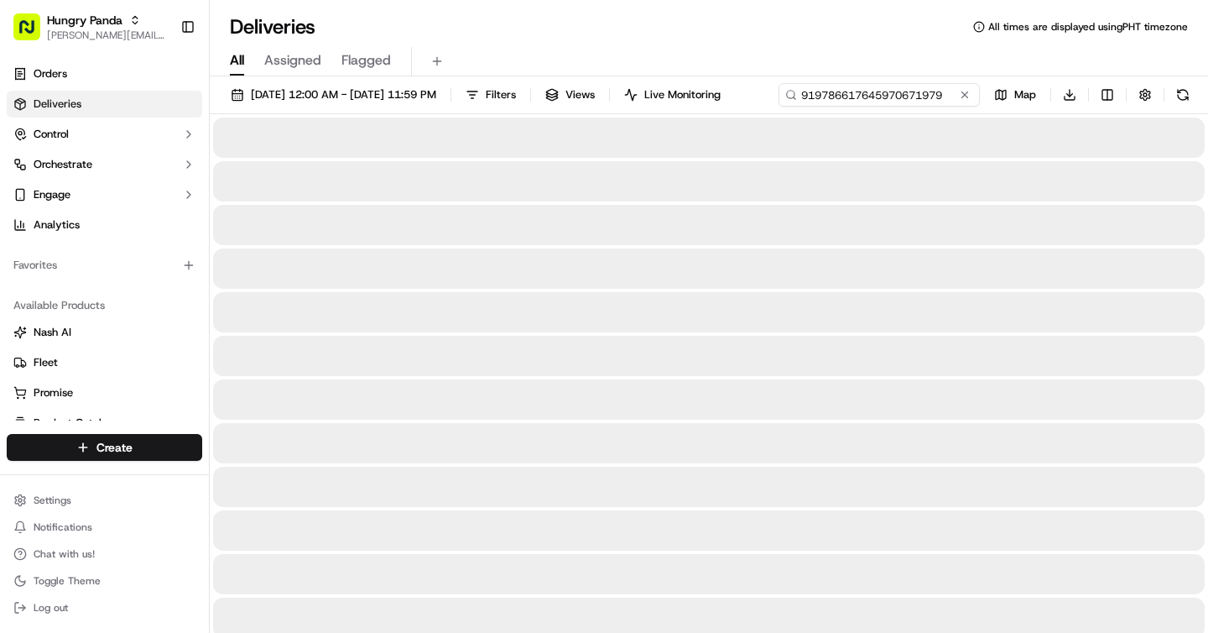
click at [779, 107] on input "919786617645970671979" at bounding box center [879, 94] width 201 height 23
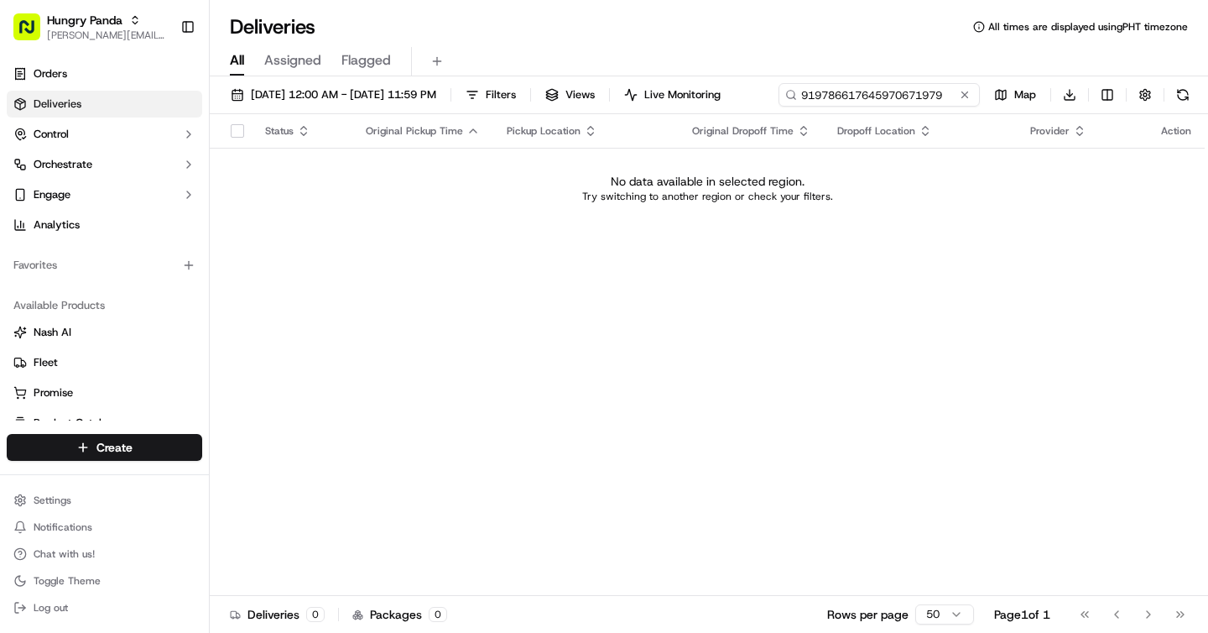
click at [779, 107] on input "919786617645970671979" at bounding box center [879, 94] width 201 height 23
drag, startPoint x: 364, startPoint y: 127, endPoint x: 240, endPoint y: 129, distance: 124.2
click at [779, 107] on div "919786617645970671979" at bounding box center [879, 94] width 201 height 23
type input "1979"
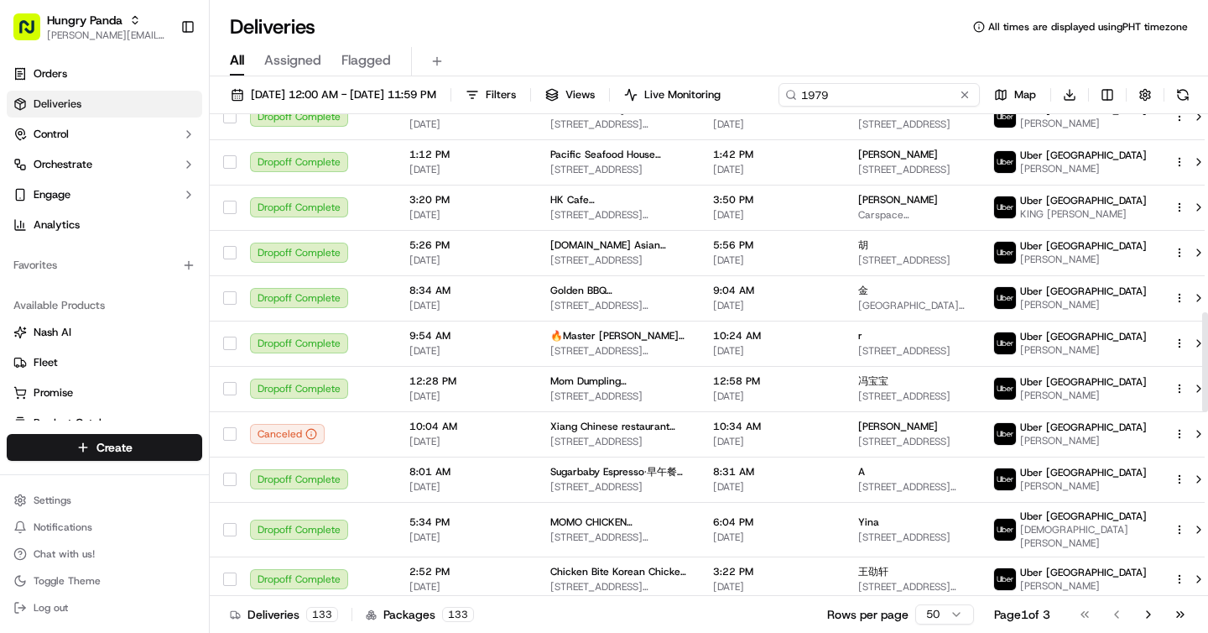
scroll to position [953, 0]
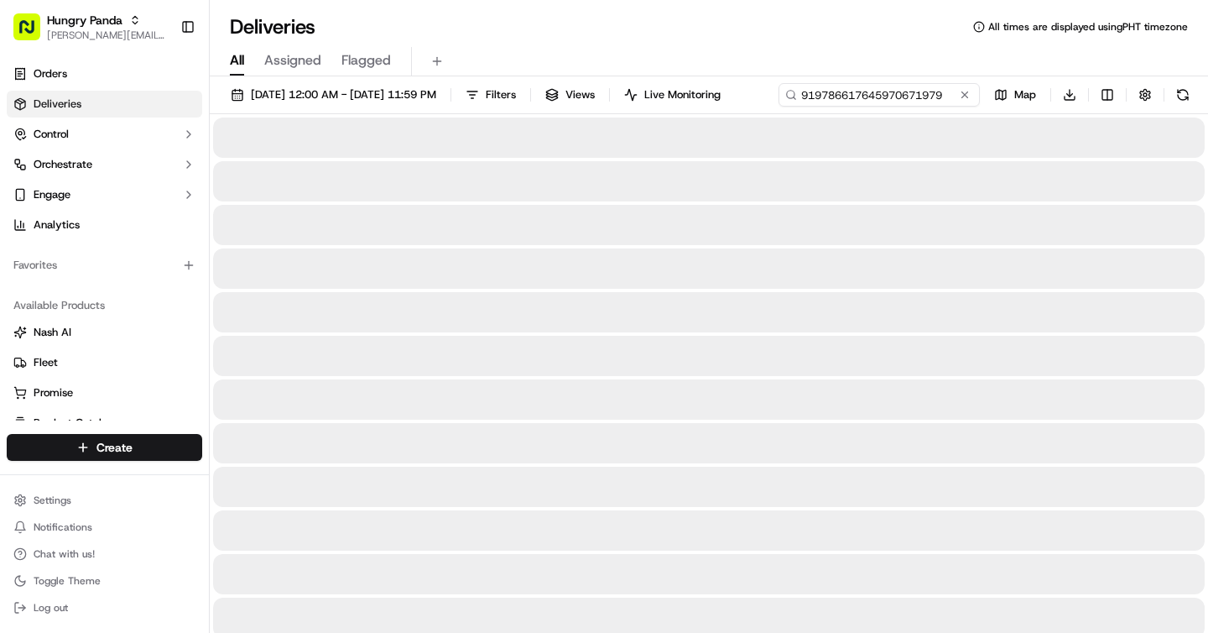
click at [779, 107] on input "919786617645970671979" at bounding box center [879, 94] width 201 height 23
click at [208, 126] on div "Hungry Panda brigitte@usenash.com Toggle Sidebar Orders Deliveries Control Orch…" at bounding box center [604, 316] width 1208 height 633
type input "70671979"
click at [390, 16] on div "Deliveries All times are displayed using PHT timezone" at bounding box center [709, 26] width 998 height 27
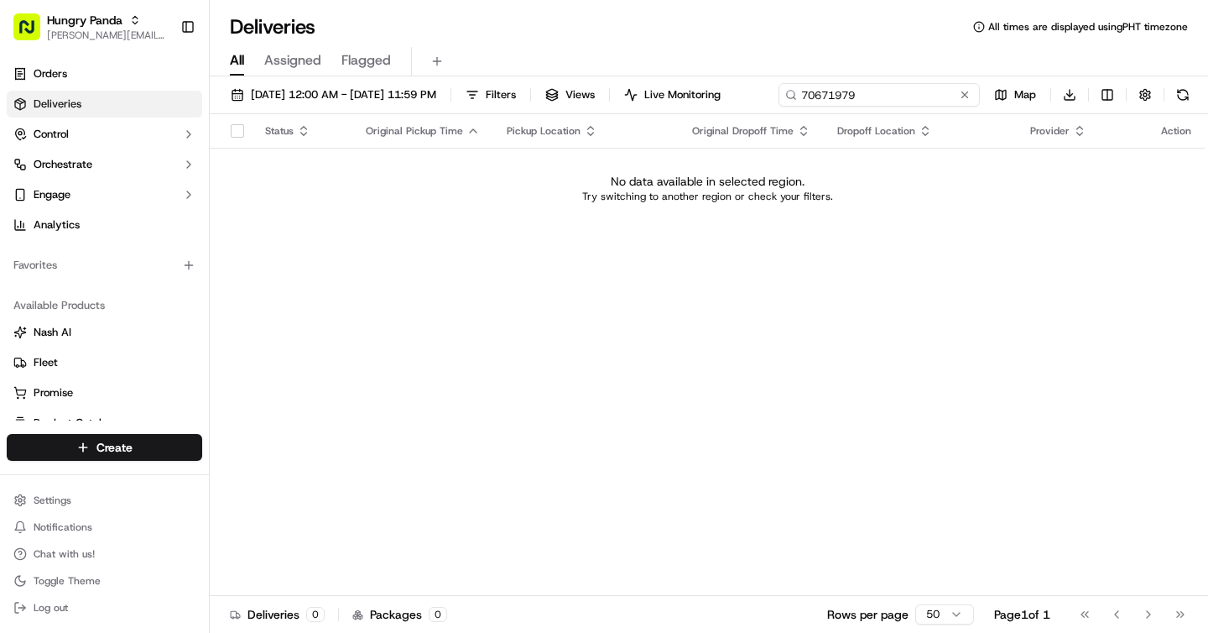
click at [872, 99] on input "70671979" at bounding box center [879, 94] width 201 height 23
click at [872, 99] on div "07/01/2025 12:00 AM - 09/17/2025 11:59 PM Filters Views Live Monitoring 7067197…" at bounding box center [709, 98] width 998 height 31
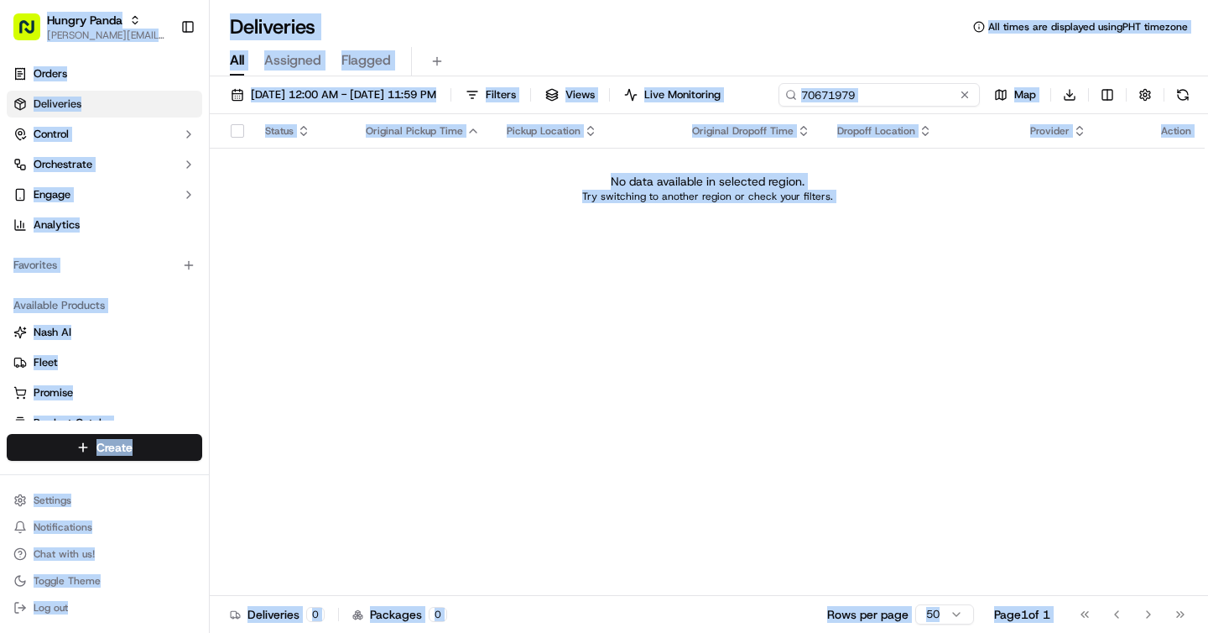
click at [872, 99] on input "70671979" at bounding box center [879, 94] width 201 height 23
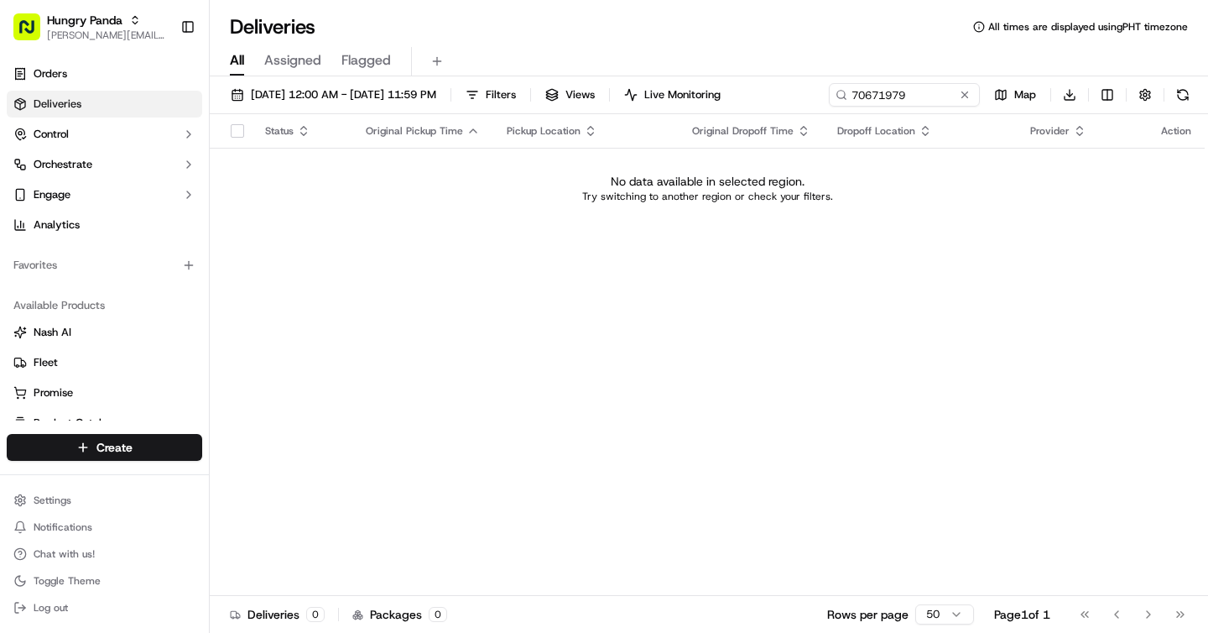
click at [872, 99] on div "07/01/2025 12:00 AM - 09/17/2025 11:59 PM Filters Views Live Monitoring 7067197…" at bounding box center [709, 98] width 998 height 31
click at [872, 99] on input "70671979" at bounding box center [879, 94] width 201 height 23
paste input "943919840795075849290"
type input "943919840795075849290"
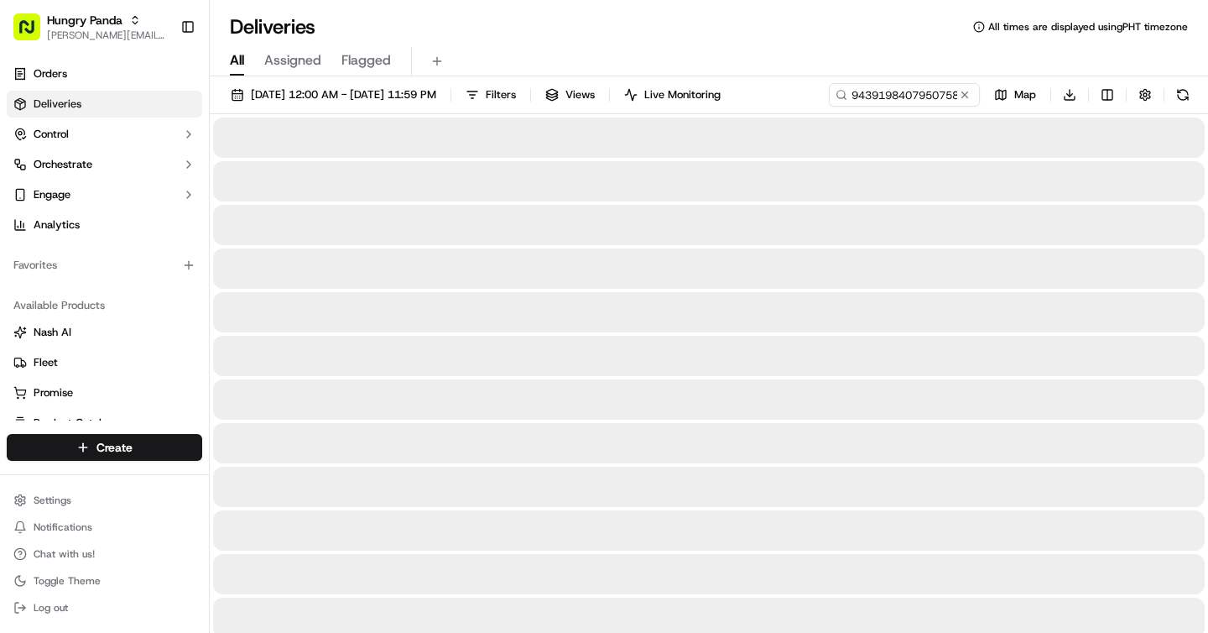
click at [385, 17] on div "Deliveries All times are displayed using PHT timezone" at bounding box center [709, 26] width 998 height 27
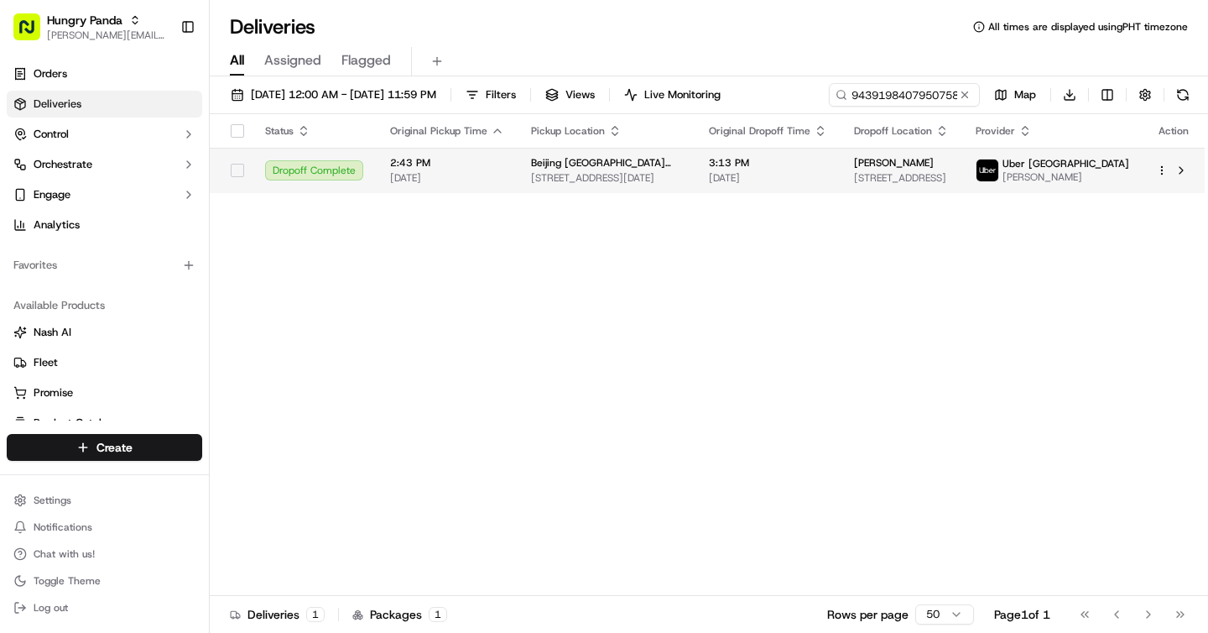
click at [696, 169] on td "3:13 PM 09/06/2025" at bounding box center [768, 170] width 145 height 45
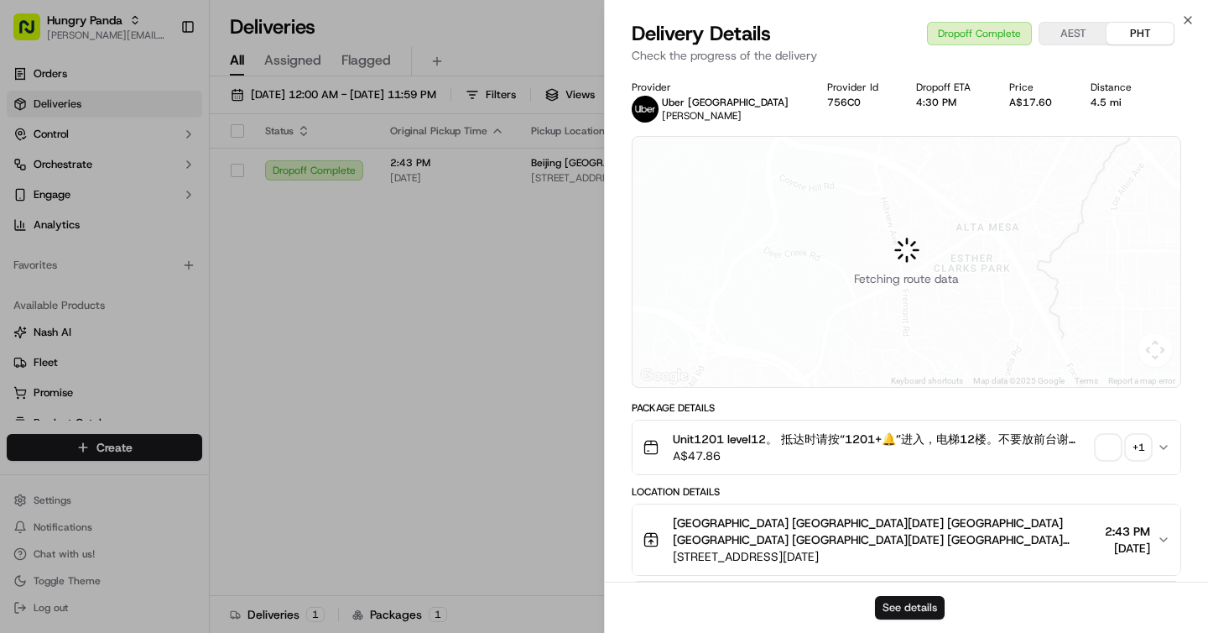
click at [902, 602] on button "See details" at bounding box center [910, 607] width 70 height 23
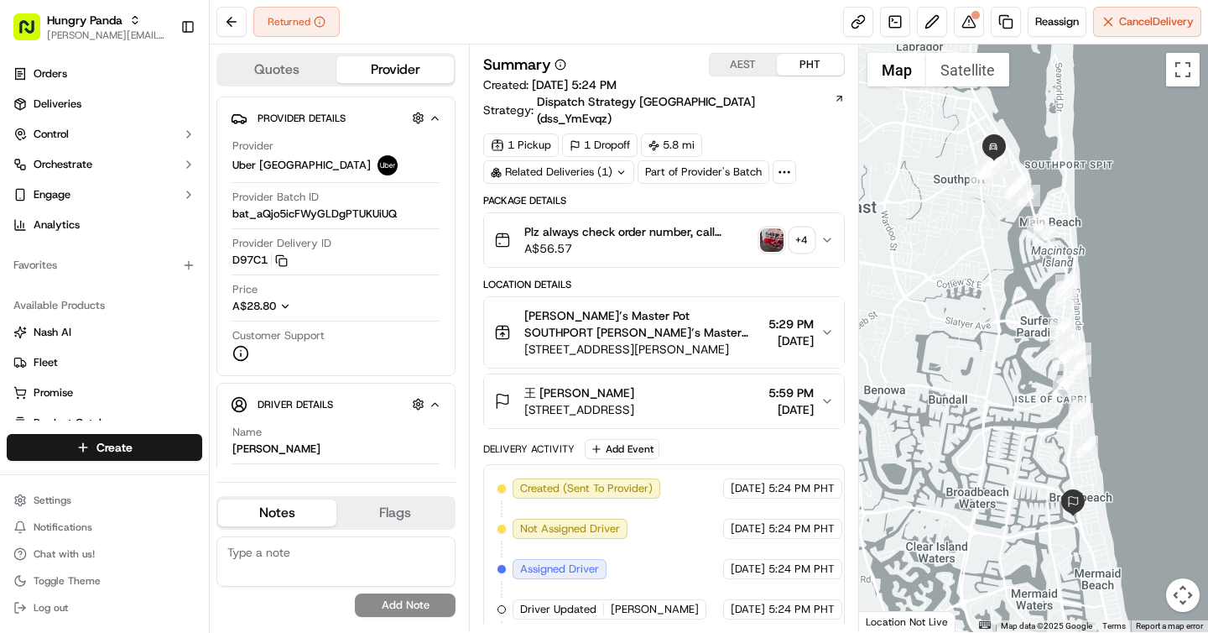
click at [697, 223] on span "Plz always check order number, call customer when you arrive, any delivery issu…" at bounding box center [638, 231] width 228 height 17
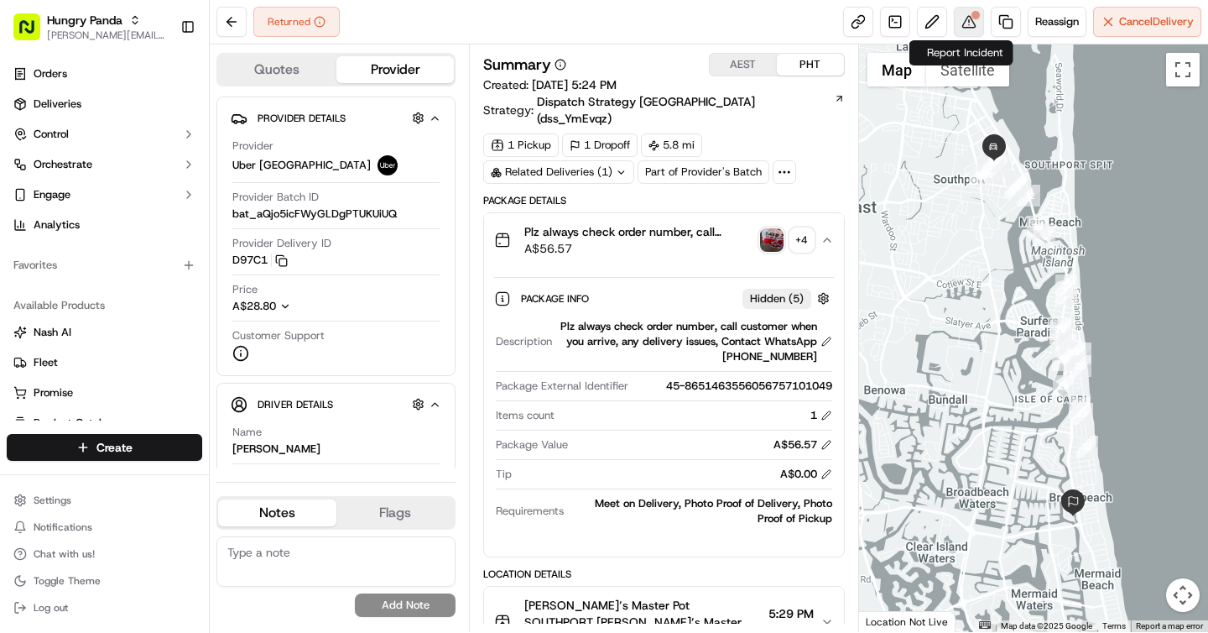
click at [956, 27] on button at bounding box center [969, 22] width 30 height 30
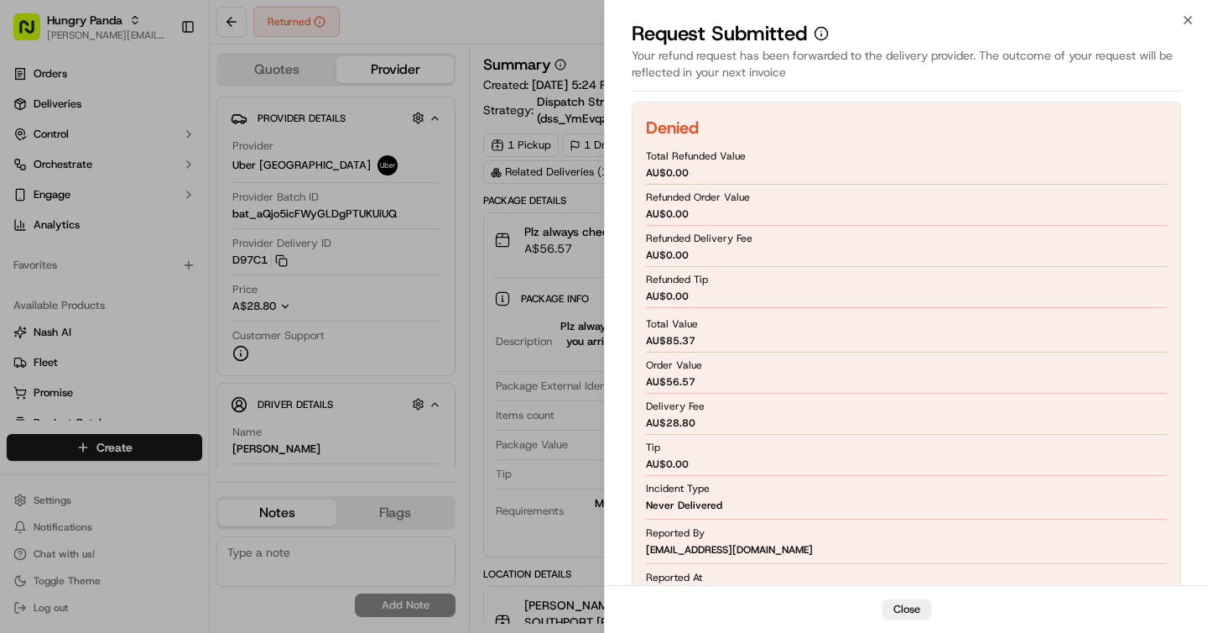
scroll to position [180, 0]
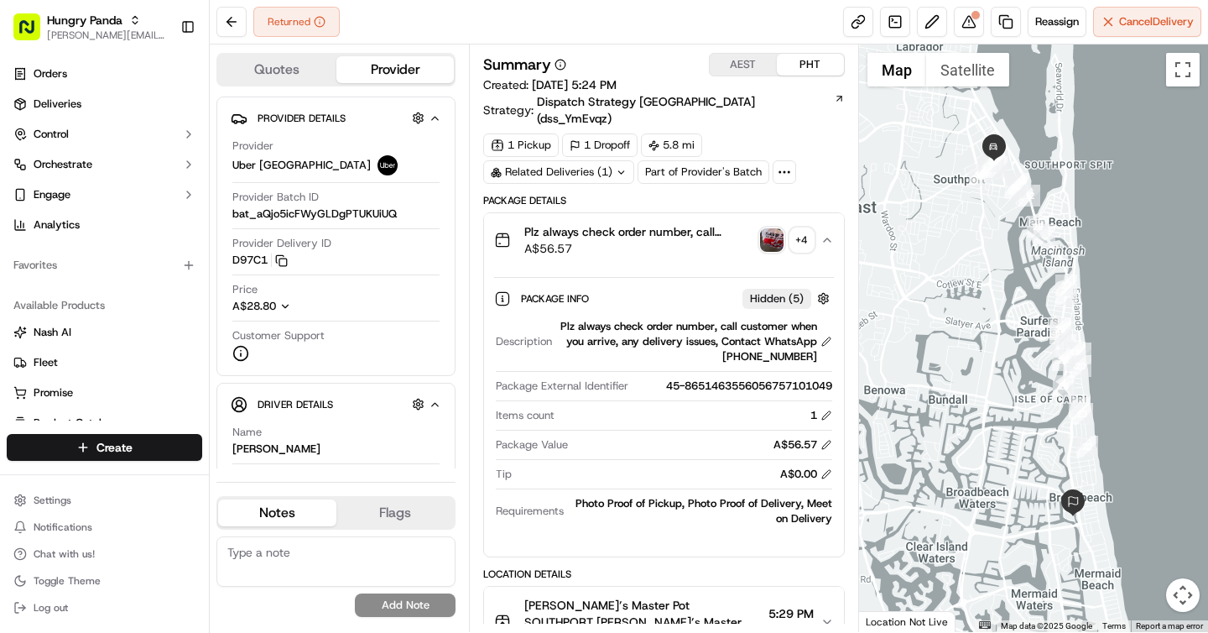
click at [810, 228] on div "+ 4" at bounding box center [801, 239] width 23 height 23
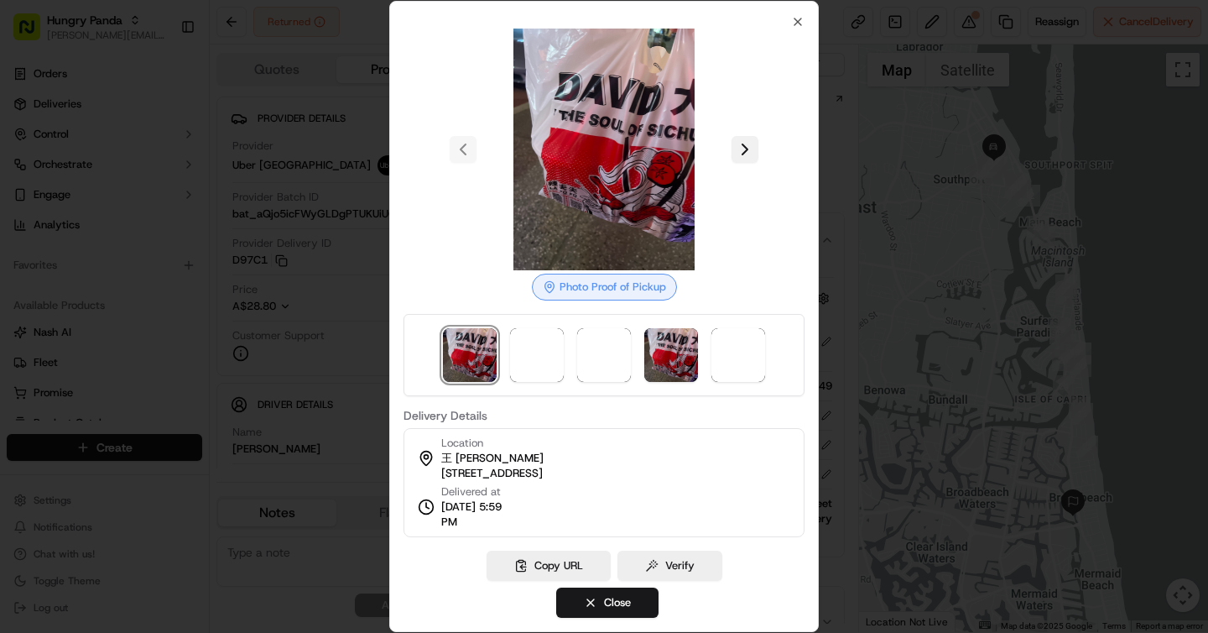
click at [745, 143] on button at bounding box center [745, 149] width 27 height 27
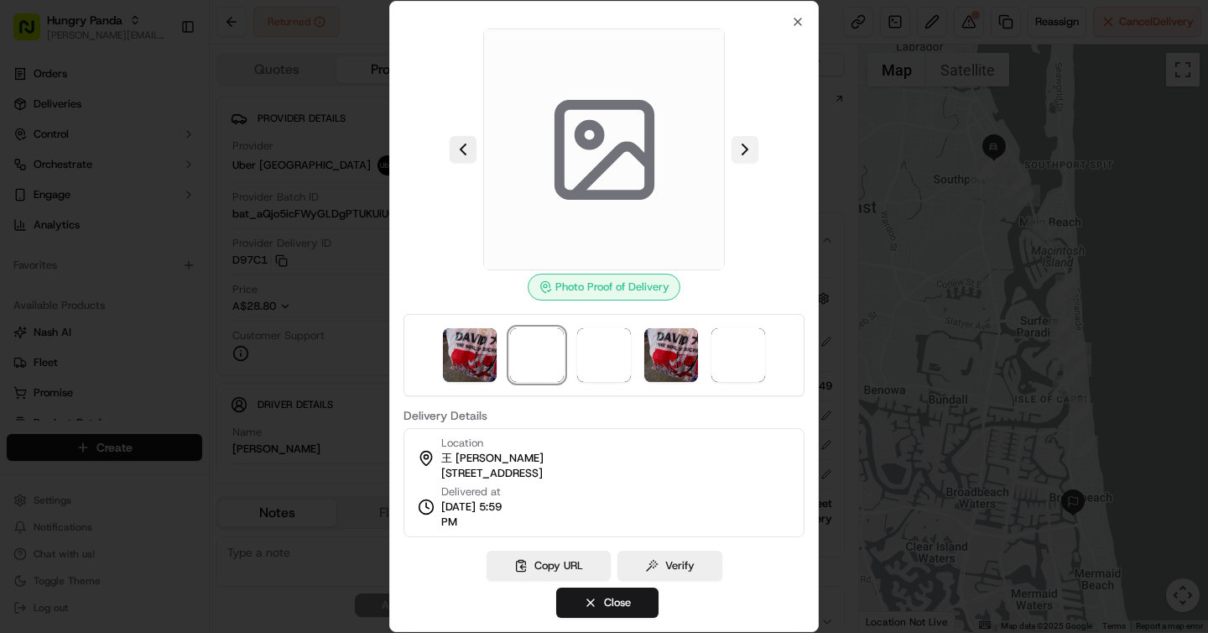
click at [745, 143] on button at bounding box center [745, 149] width 27 height 27
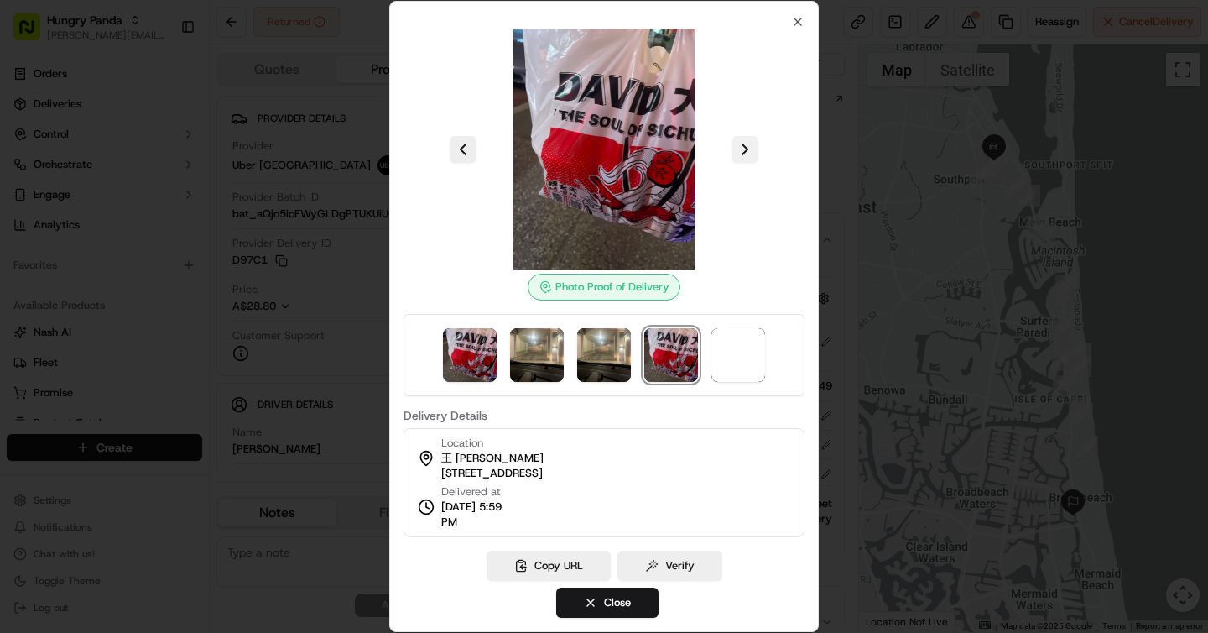
click at [745, 143] on button at bounding box center [745, 149] width 27 height 27
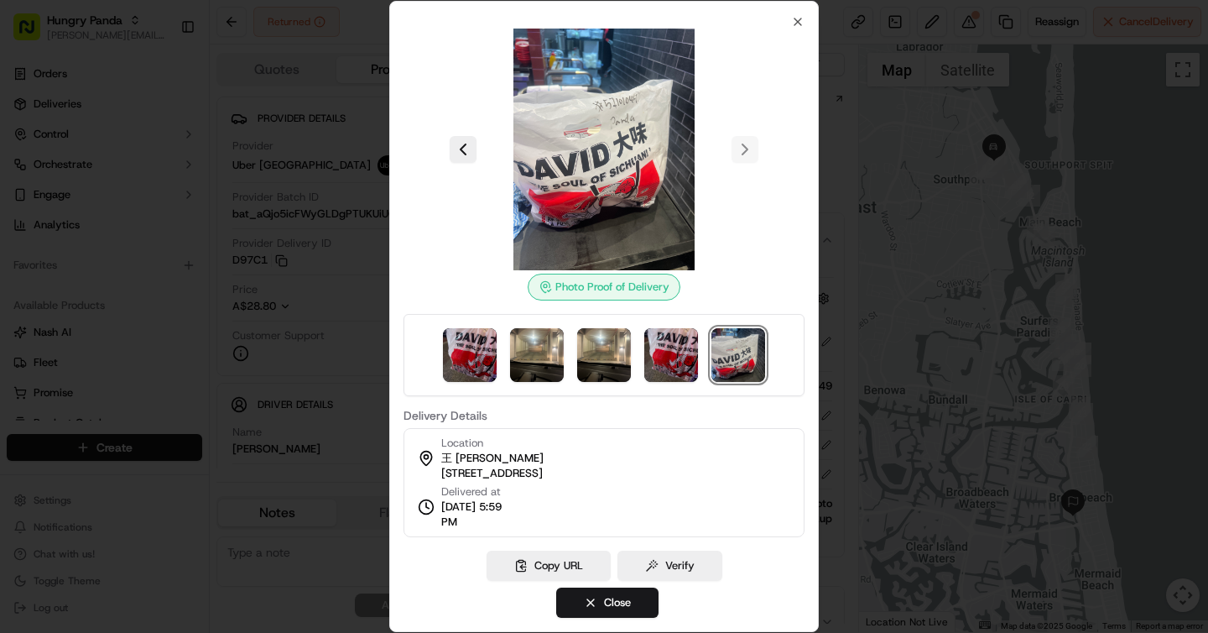
click at [739, 363] on img at bounding box center [738, 355] width 54 height 54
click at [743, 143] on div at bounding box center [604, 150] width 401 height 242
click at [743, 152] on div at bounding box center [604, 150] width 401 height 242
click at [835, 156] on div at bounding box center [604, 316] width 1208 height 633
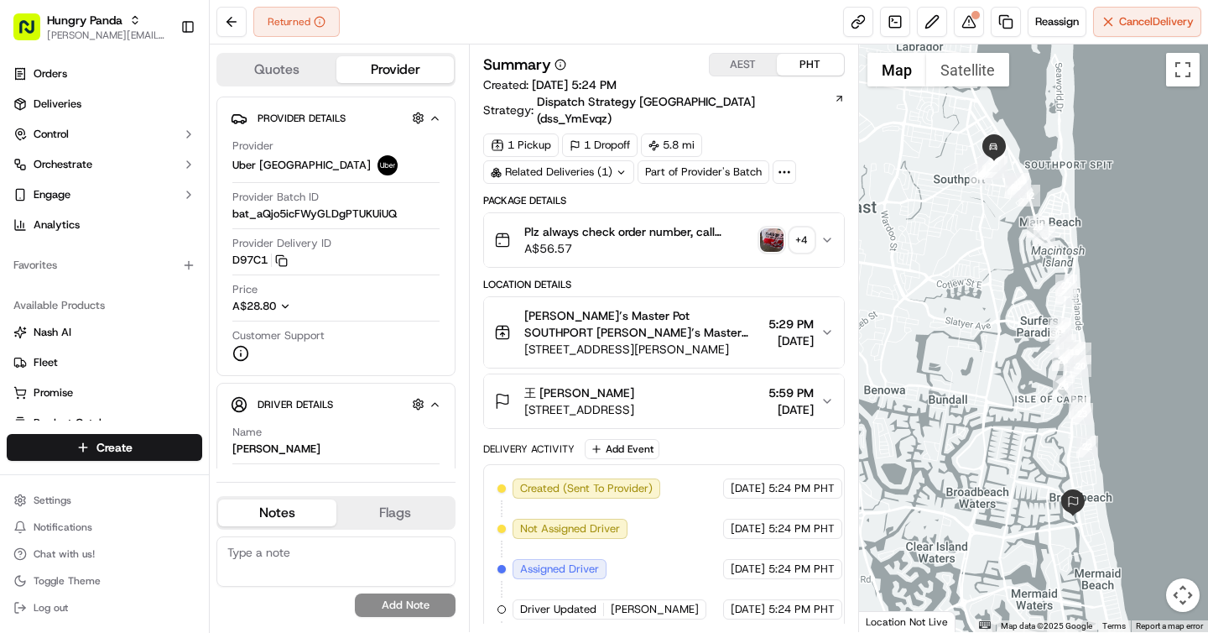
click at [644, 240] on span "A$56.57" at bounding box center [638, 248] width 228 height 17
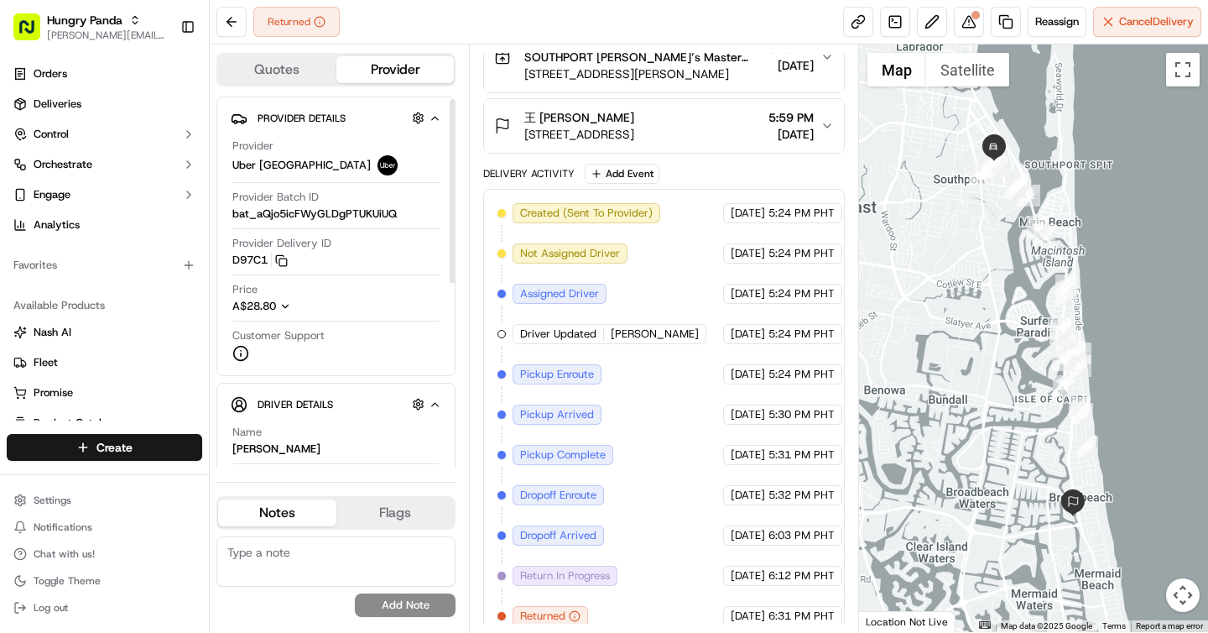
scroll to position [161, 0]
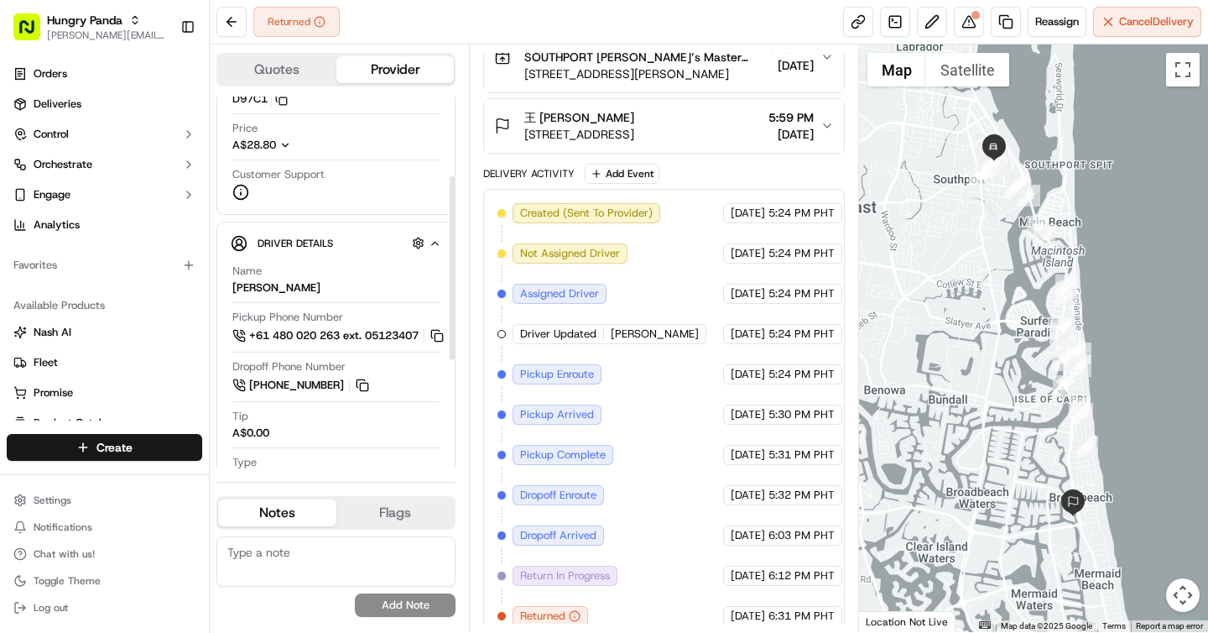
click at [286, 141] on icon "button" at bounding box center [285, 145] width 12 height 12
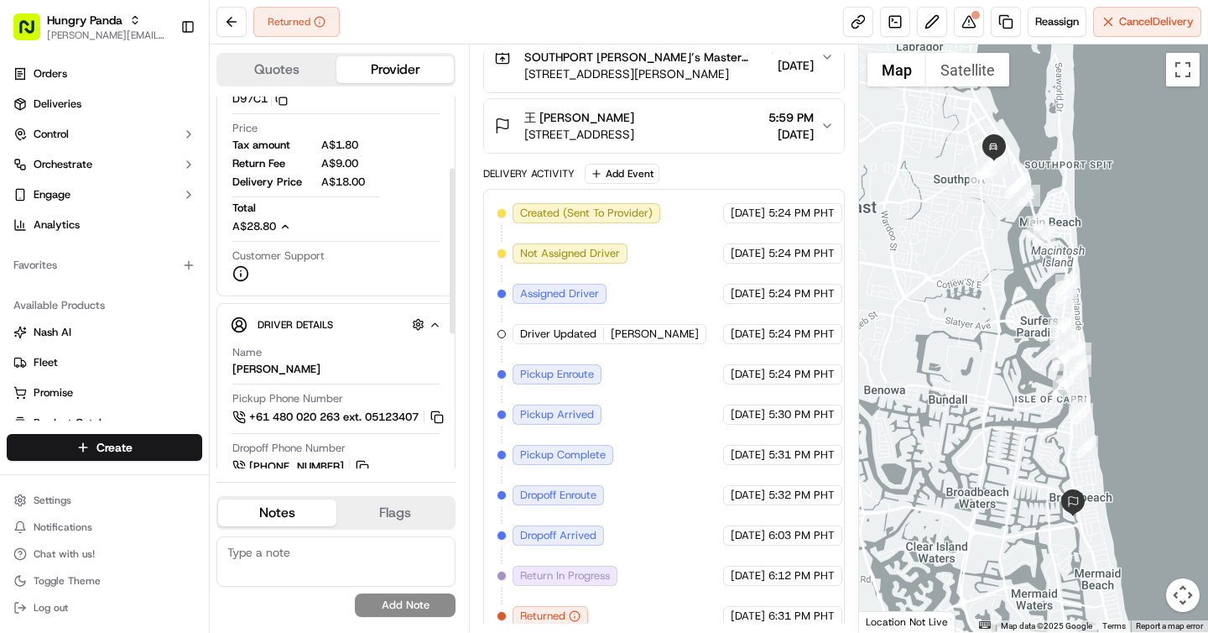
scroll to position [146, 0]
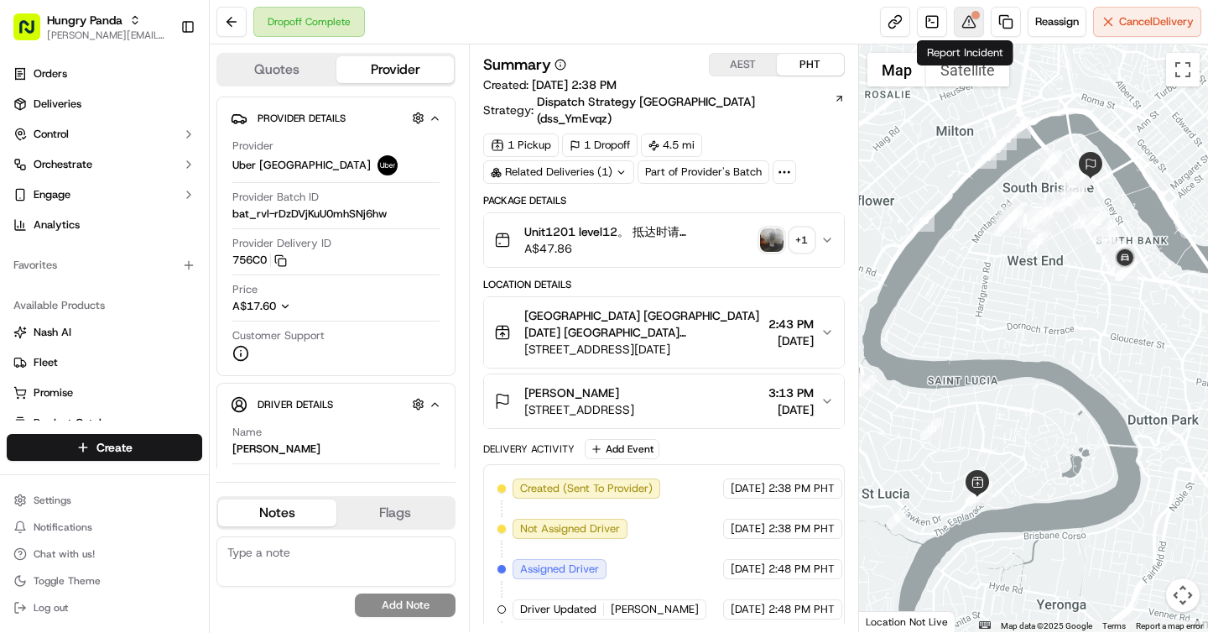
click at [963, 24] on button at bounding box center [969, 22] width 30 height 30
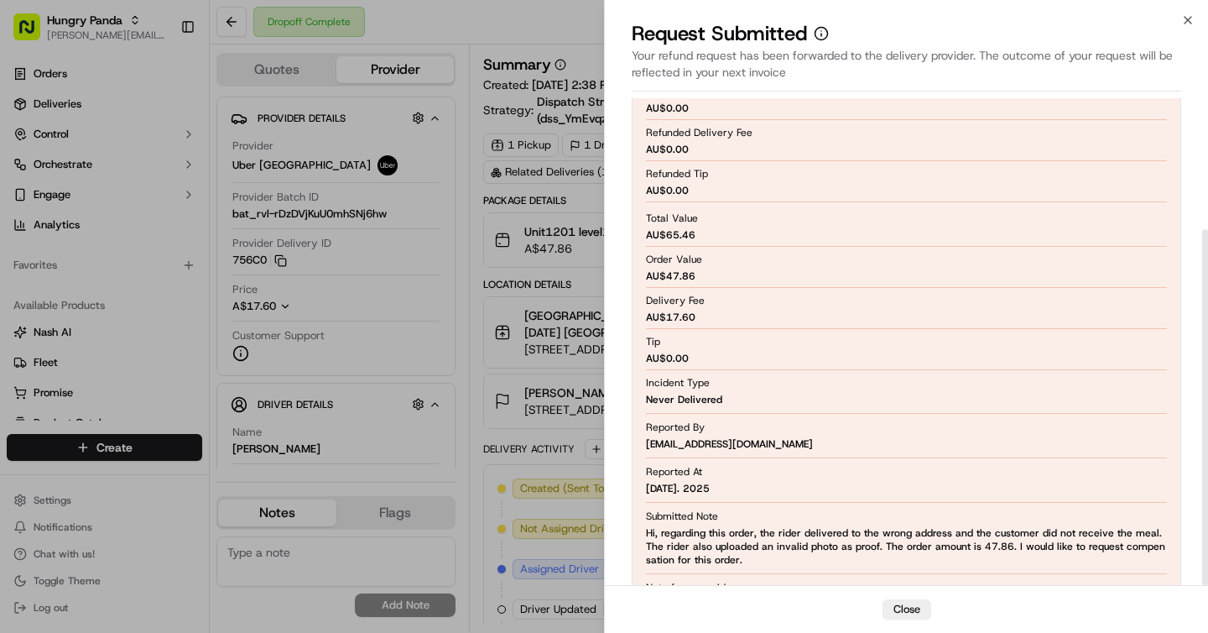
scroll to position [180, 0]
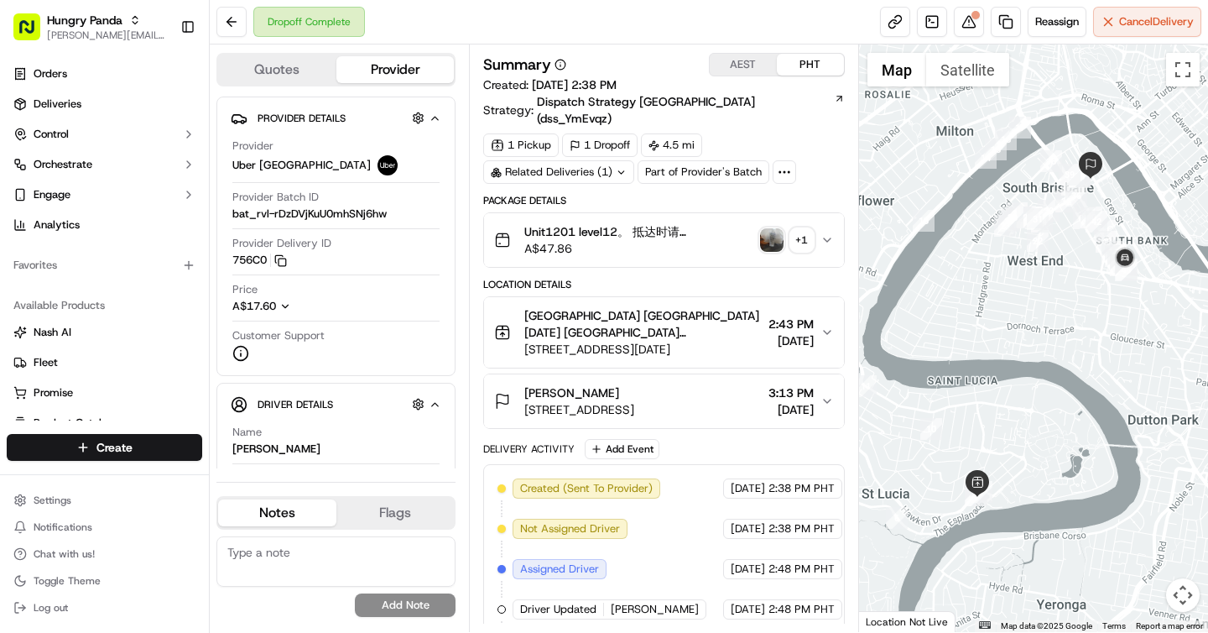
click at [772, 228] on img "button" at bounding box center [771, 239] width 23 height 23
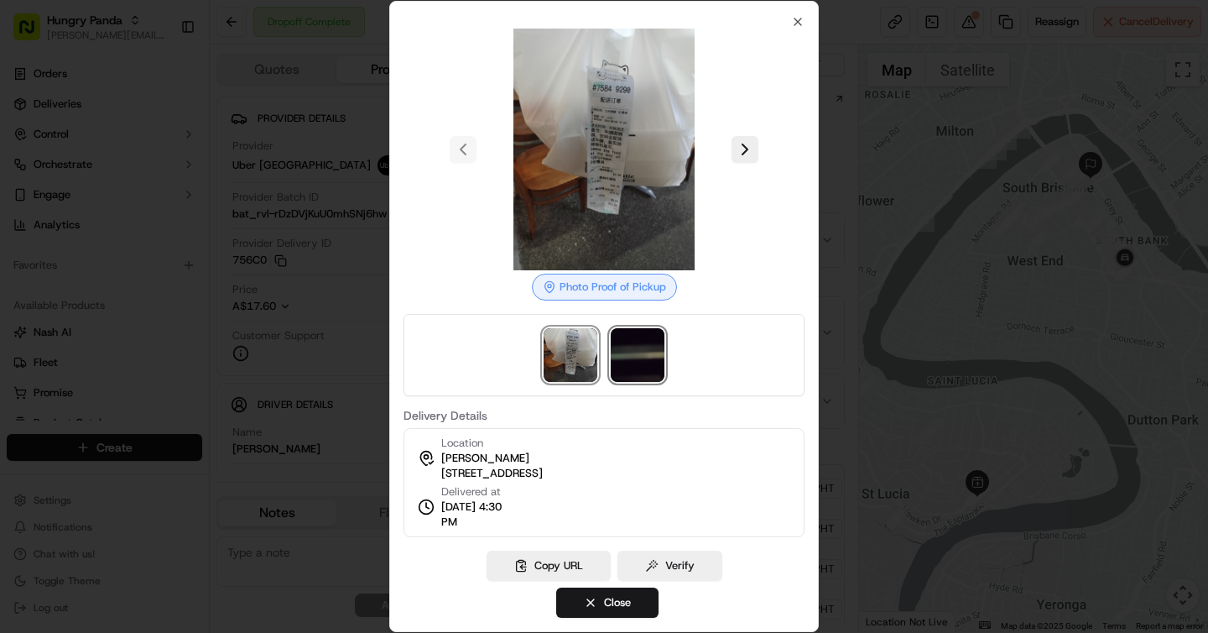
click at [637, 341] on img at bounding box center [638, 355] width 54 height 54
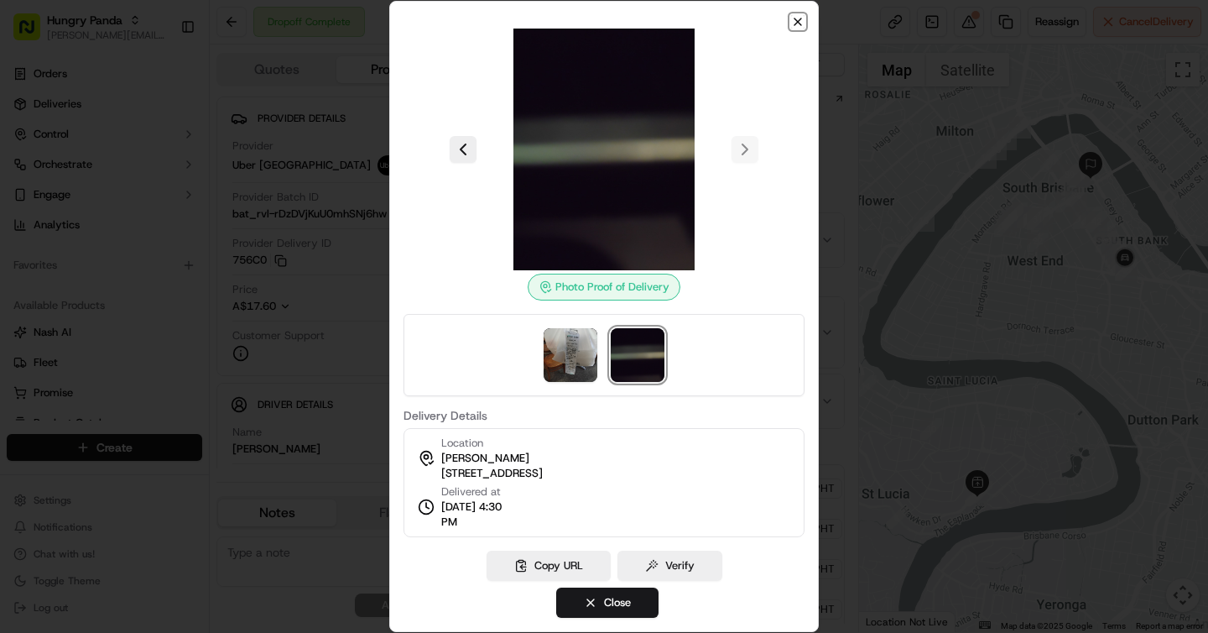
click at [793, 23] on icon "button" at bounding box center [797, 21] width 13 height 13
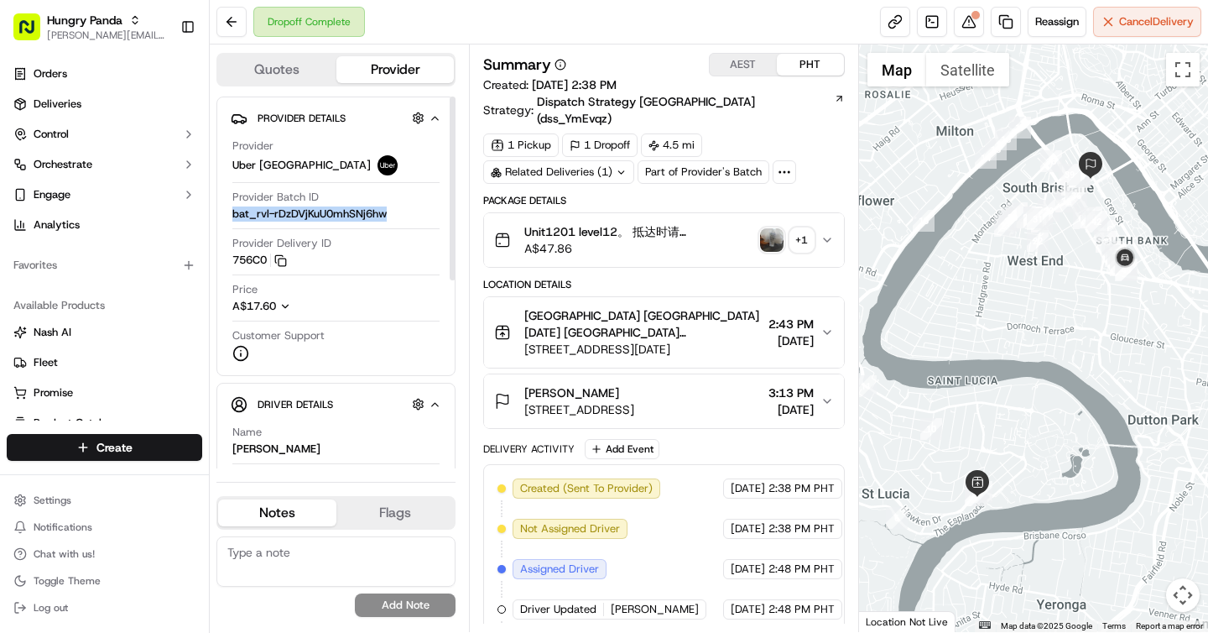
drag, startPoint x: 389, startPoint y: 212, endPoint x: 231, endPoint y: 212, distance: 158.6
click at [231, 212] on div "Provider Uber Australia Provider Batch ID bat_rvl-rDzDVjKuU0mhSNj6hw Provider D…" at bounding box center [336, 250] width 211 height 237
copy span "bat_rvl-rDzDVjKuU0mhSNj6hw"
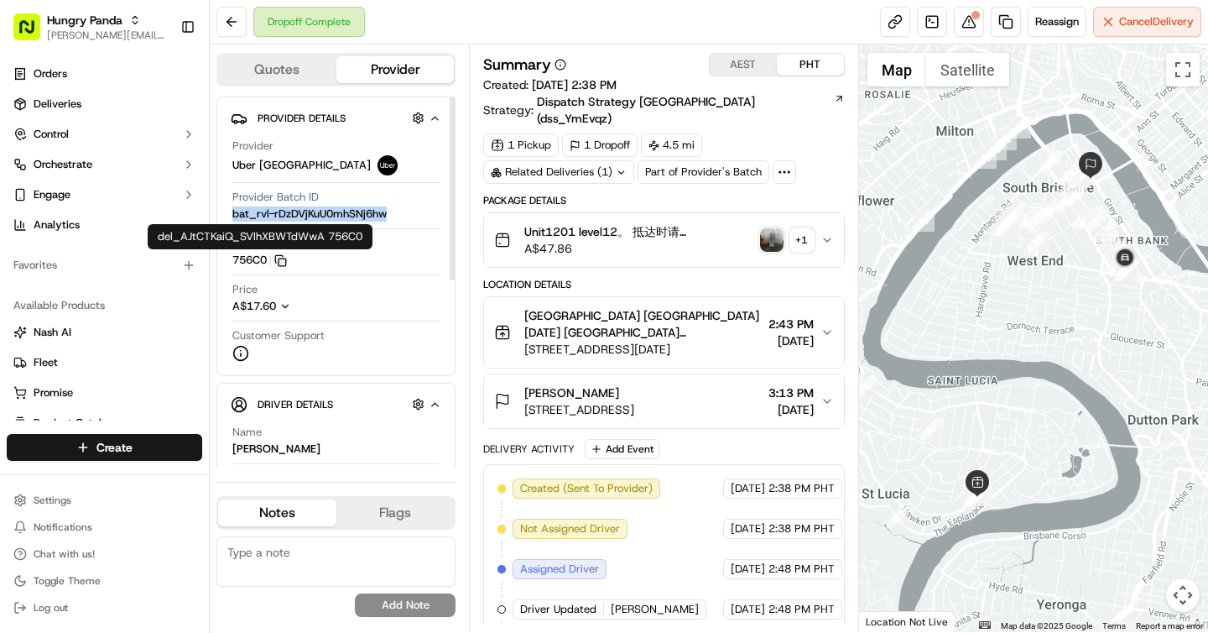
click at [284, 264] on icon "button" at bounding box center [280, 260] width 13 height 13
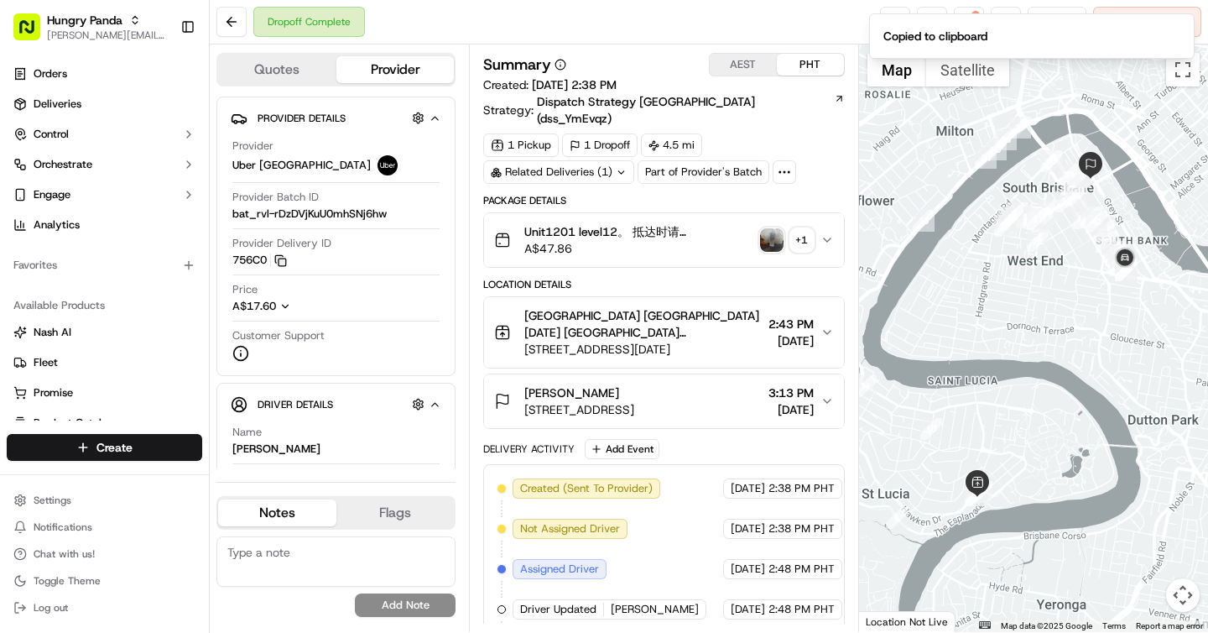
click at [722, 341] on span "[STREET_ADDRESS][DATE]" at bounding box center [642, 349] width 237 height 17
